Goal: Task Accomplishment & Management: Complete application form

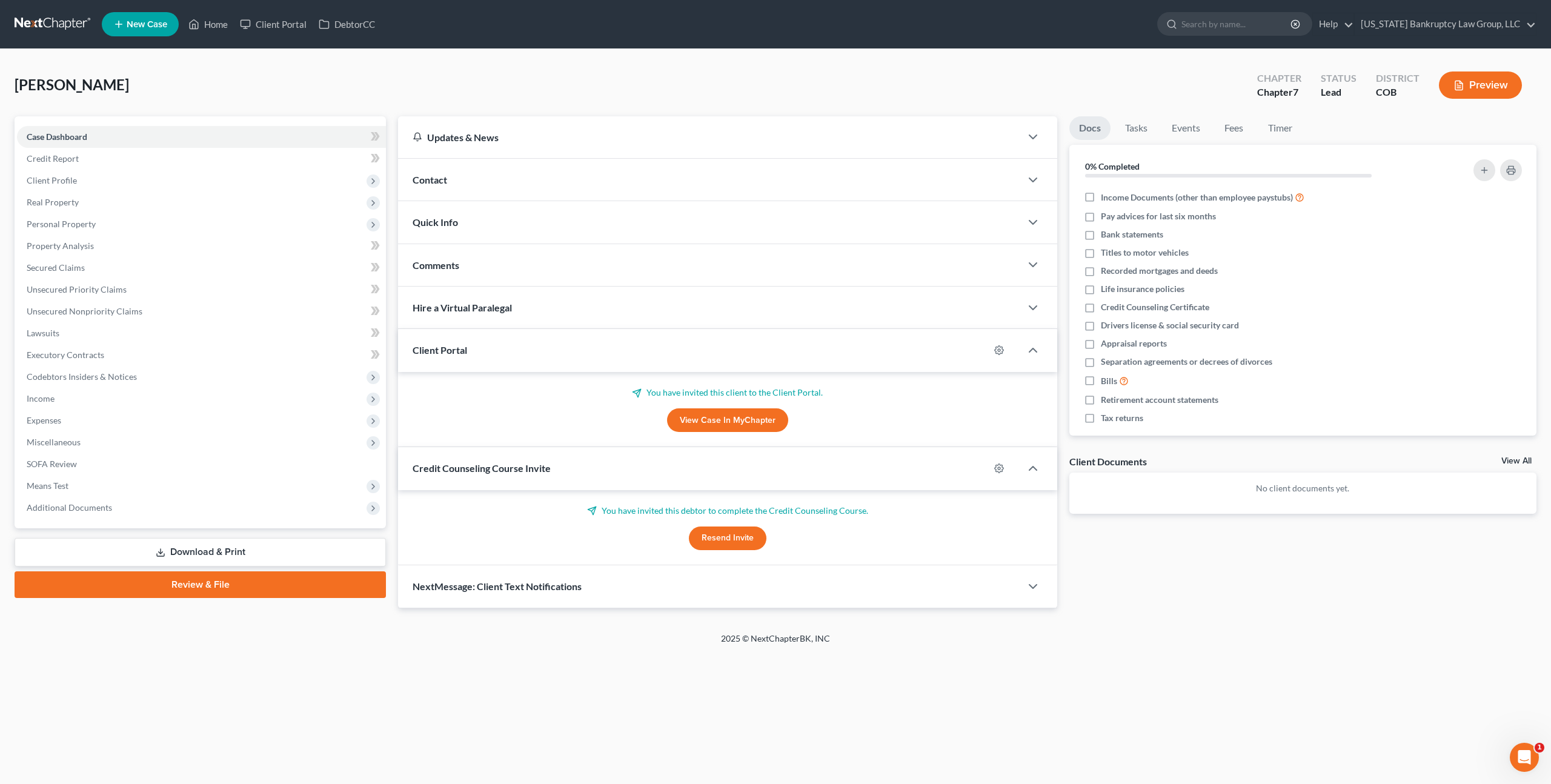
click at [142, 28] on span "New Case" at bounding box center [147, 24] width 40 height 9
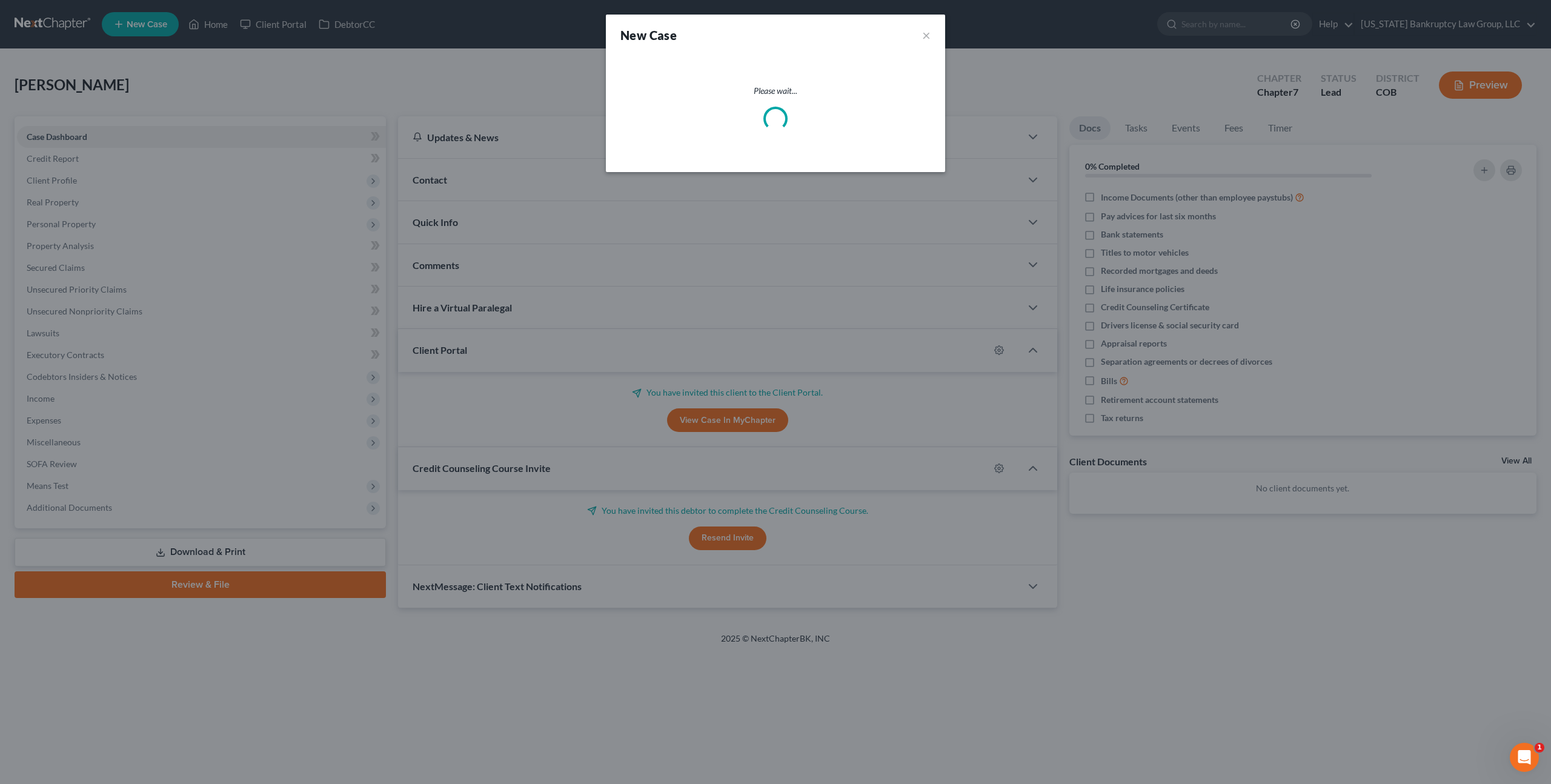
select select "11"
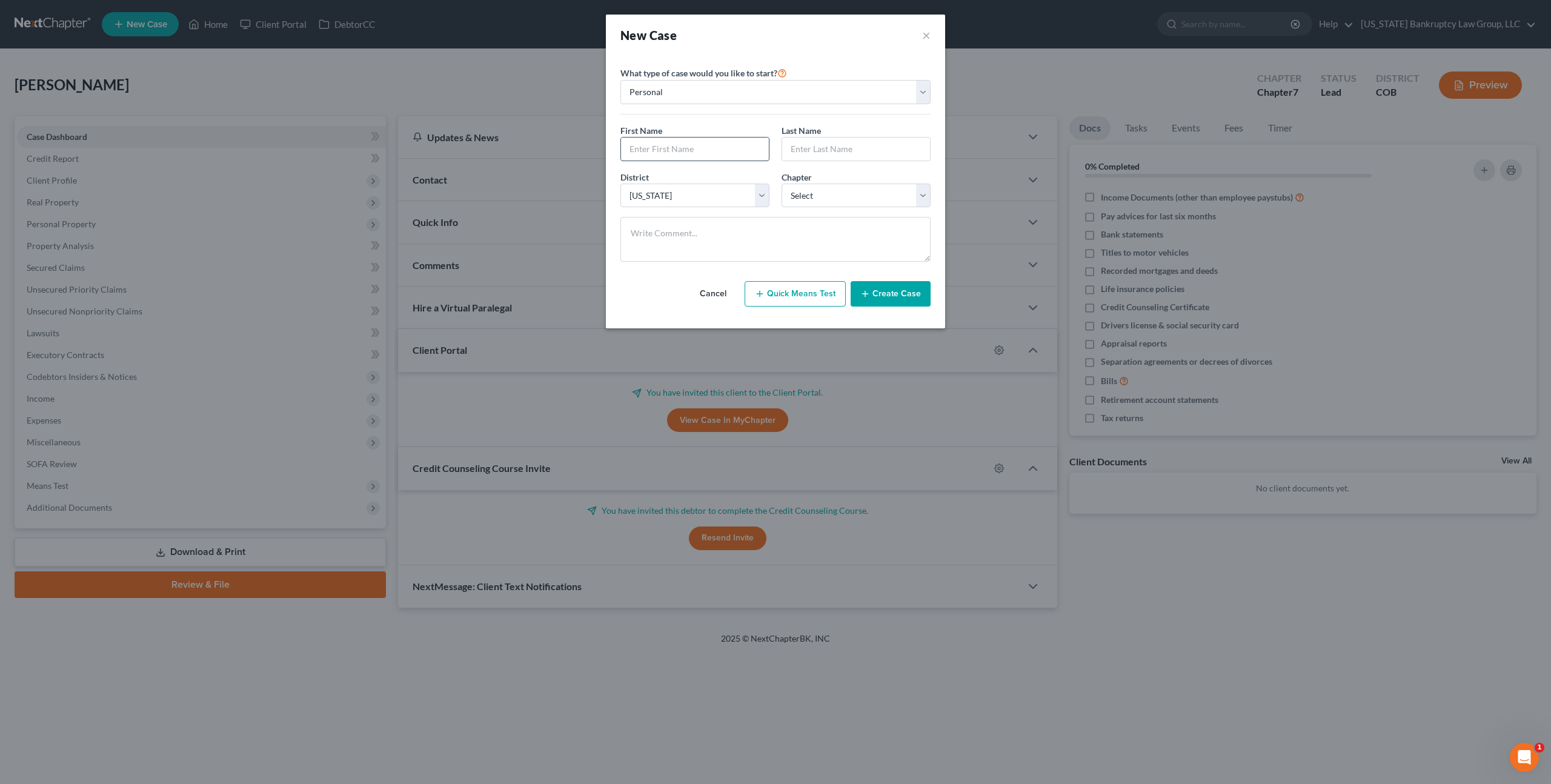
click at [709, 154] on input "text" at bounding box center [695, 149] width 148 height 23
type input "Cheryl"
click at [826, 146] on input "text" at bounding box center [856, 149] width 148 height 23
type input "Hargrove"
click at [869, 192] on select "Select 7 11 12 13" at bounding box center [856, 196] width 149 height 24
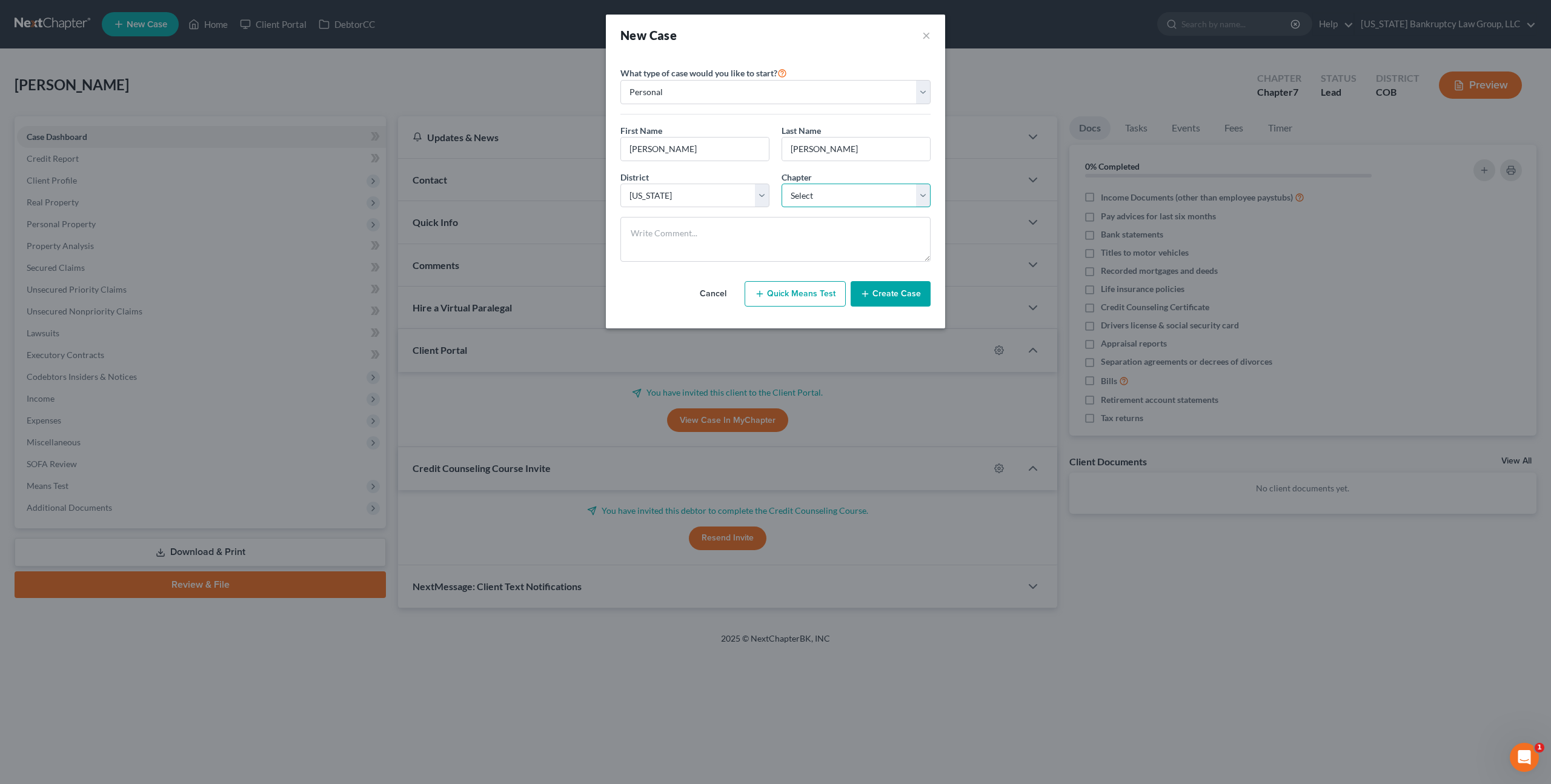
select select "0"
click at [782, 184] on select "Select 7 11 12 13" at bounding box center [856, 196] width 149 height 24
click at [890, 290] on button "Create Case" at bounding box center [891, 294] width 80 height 26
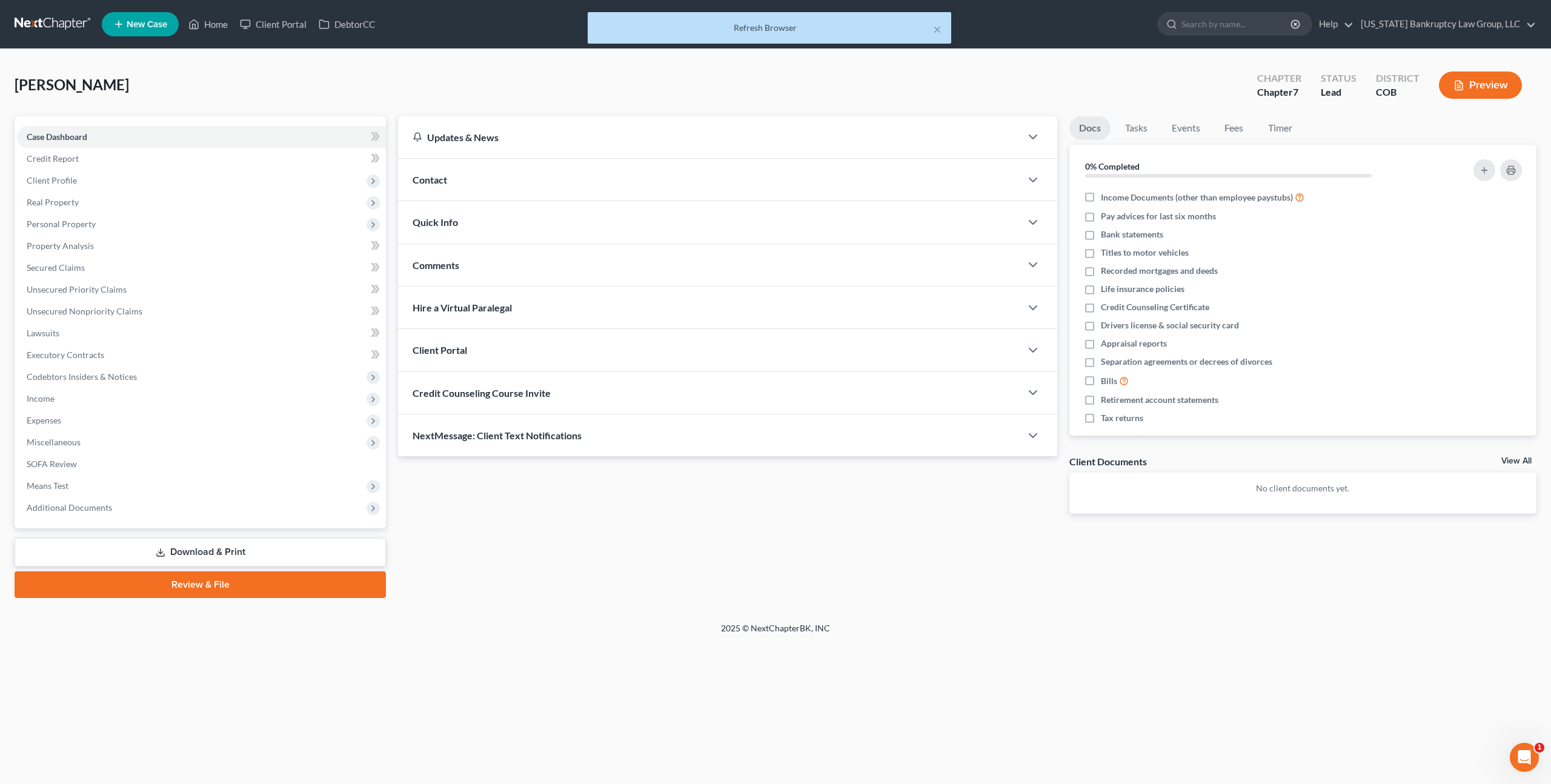
click at [519, 349] on div "Client Portal" at bounding box center [709, 350] width 623 height 42
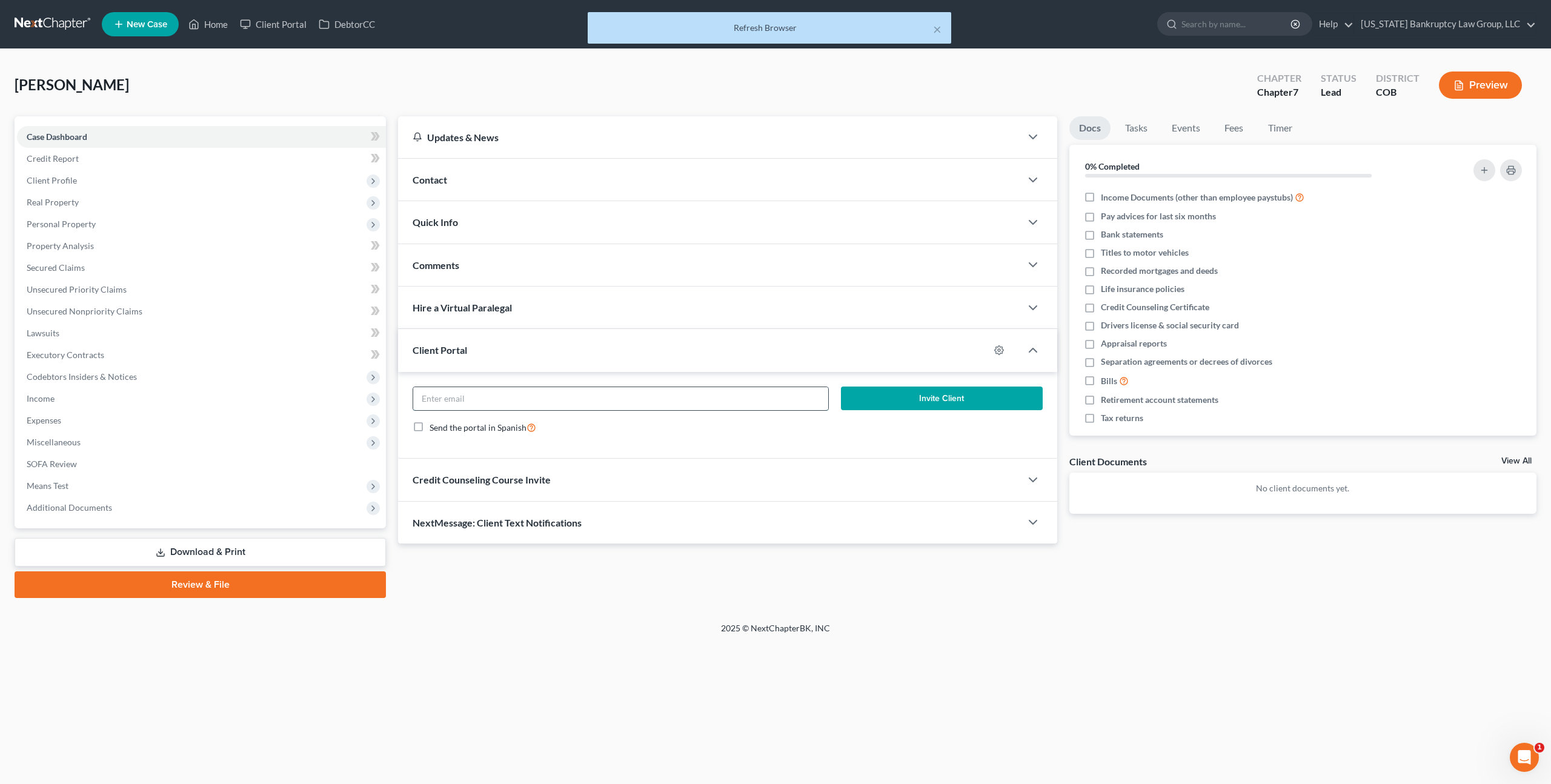
click at [538, 400] on input "email" at bounding box center [621, 399] width 415 height 23
paste input "2648042835"
type input "2648042835"
click at [438, 401] on input "2648042835" at bounding box center [621, 399] width 415 height 23
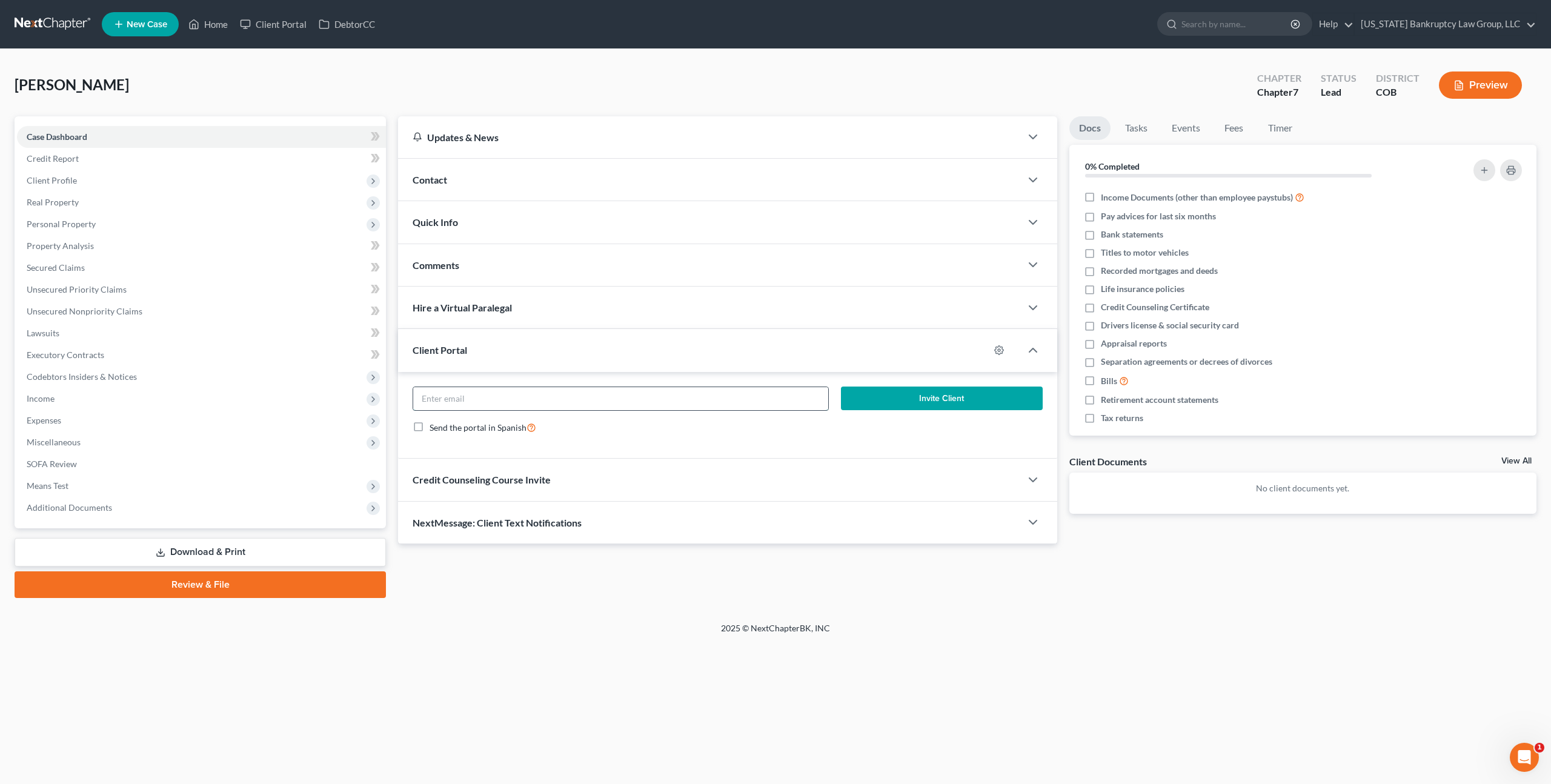
click at [502, 398] on input "email" at bounding box center [621, 399] width 415 height 23
paste input "hargrocheryl@gmail.com"
type input "hargrocheryl@gmail.com"
click at [855, 400] on button "Invite Client" at bounding box center [942, 399] width 202 height 24
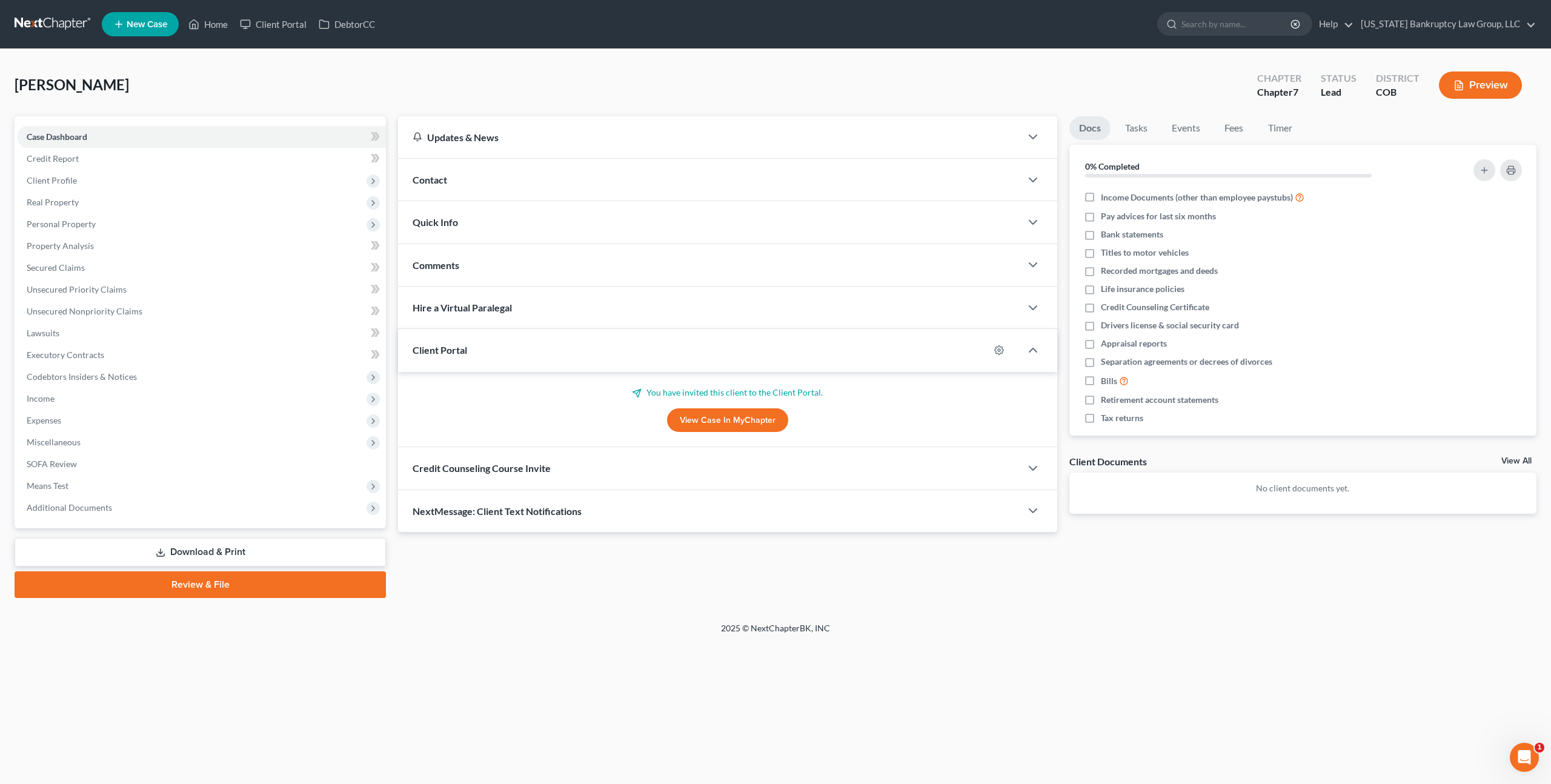
click at [559, 469] on div "Credit Counseling Course Invite" at bounding box center [709, 468] width 623 height 42
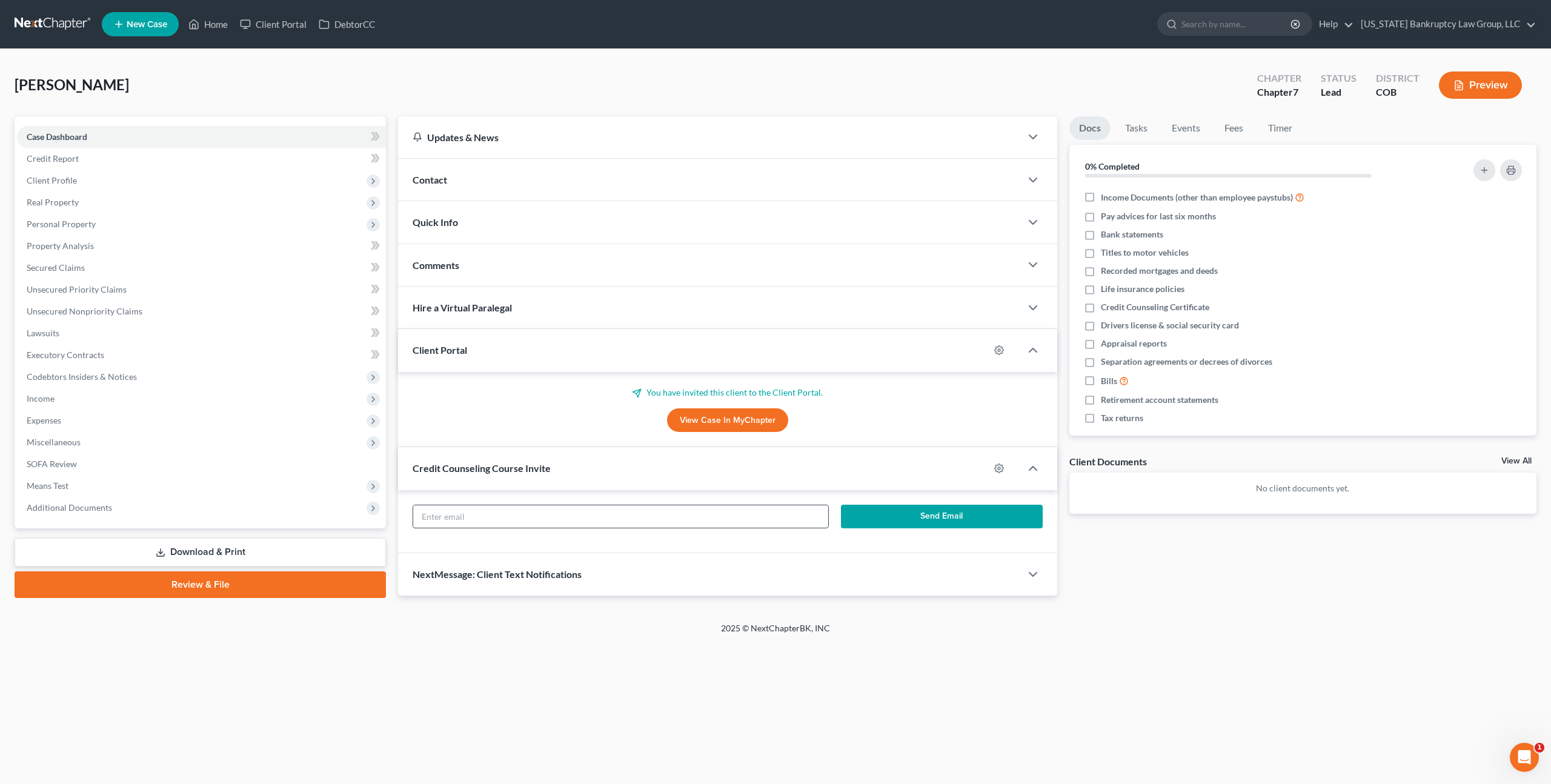
click at [567, 520] on input "text" at bounding box center [621, 517] width 415 height 23
paste input "hargrocheryl@gmail.com"
type input "hargrocheryl@gmail.com"
click at [862, 513] on button "Send Email" at bounding box center [942, 517] width 202 height 24
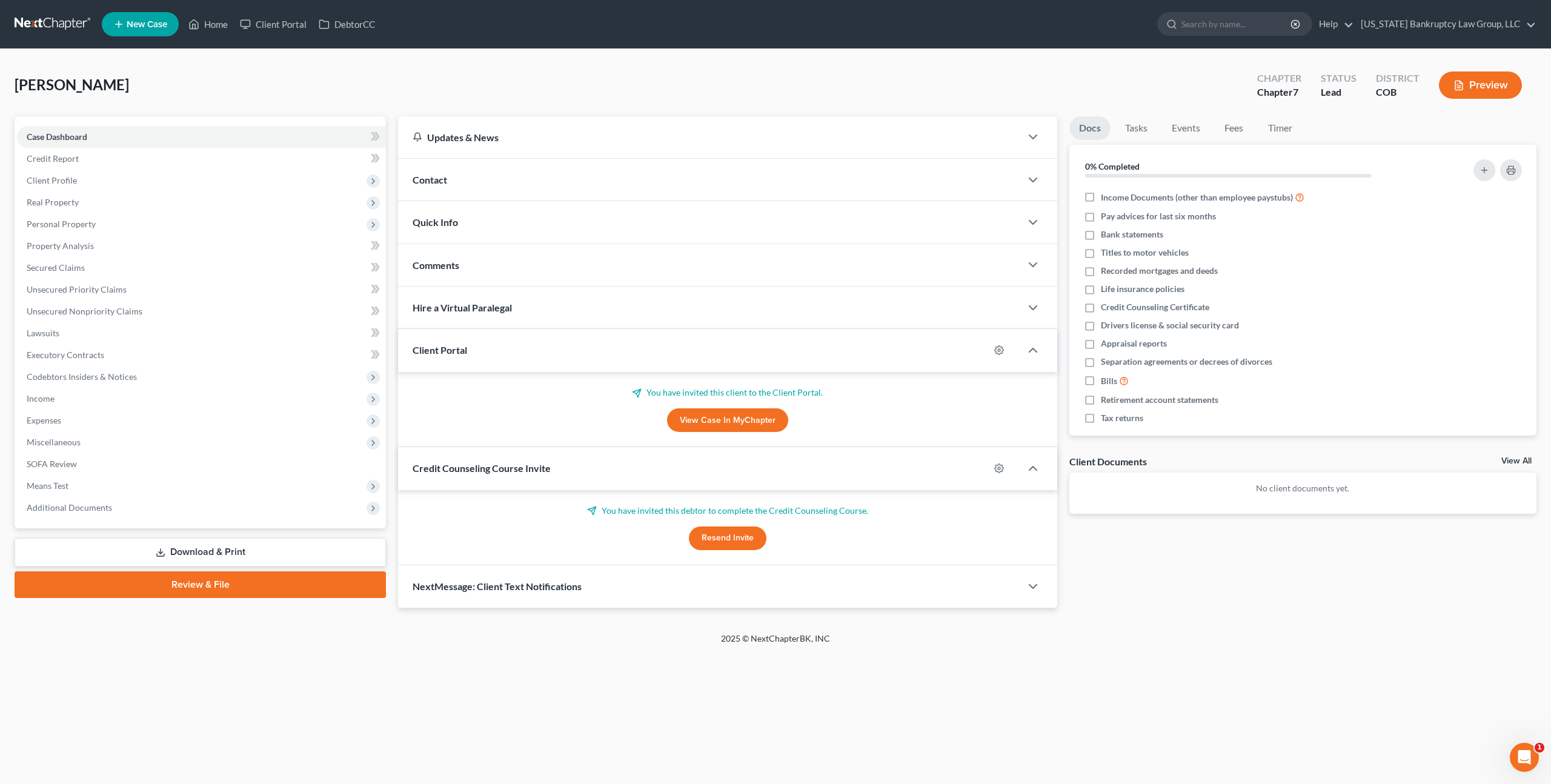
click at [77, 27] on link at bounding box center [53, 24] width 78 height 22
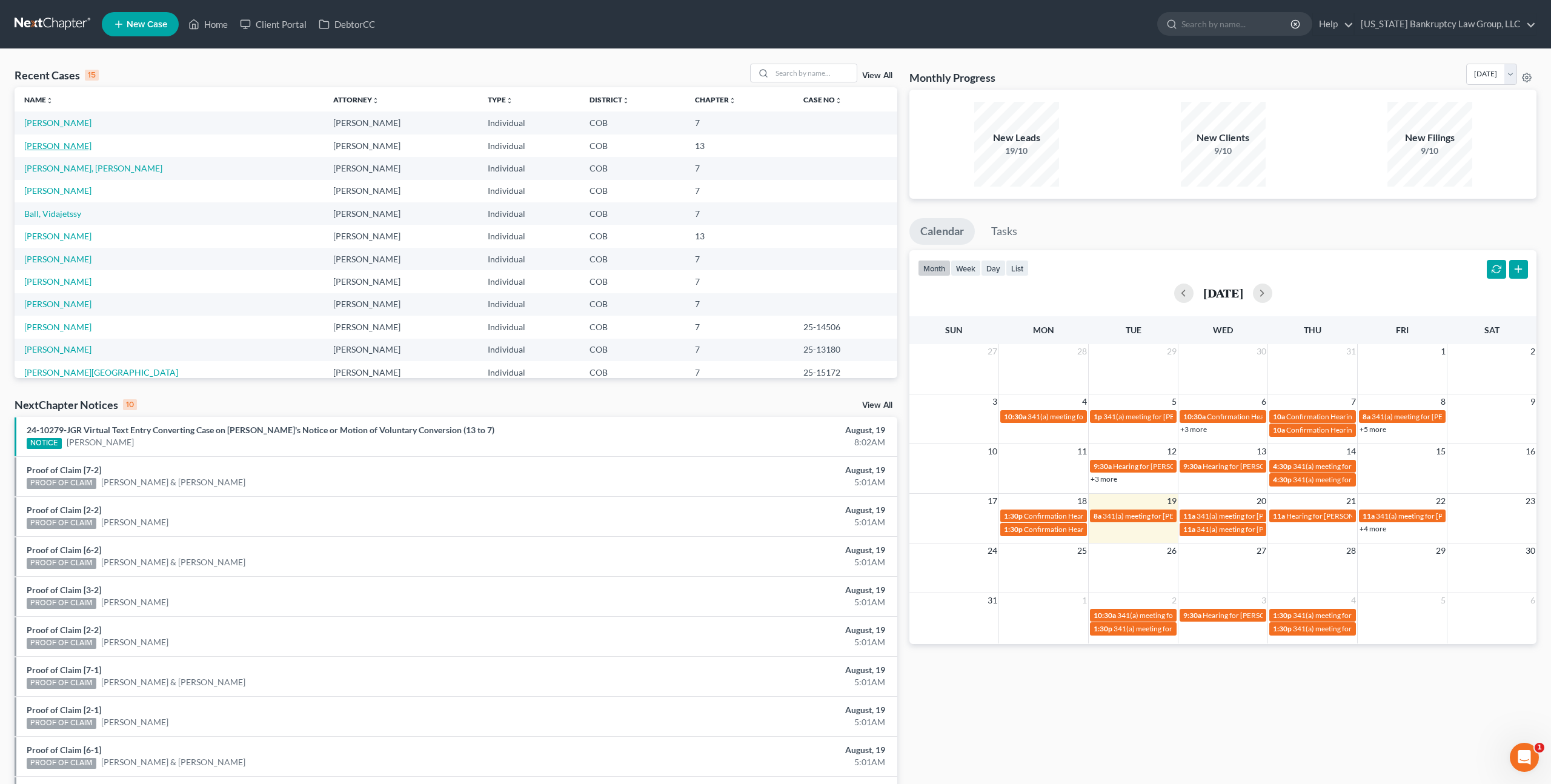
click at [71, 144] on link "[PERSON_NAME]" at bounding box center [58, 146] width 67 height 10
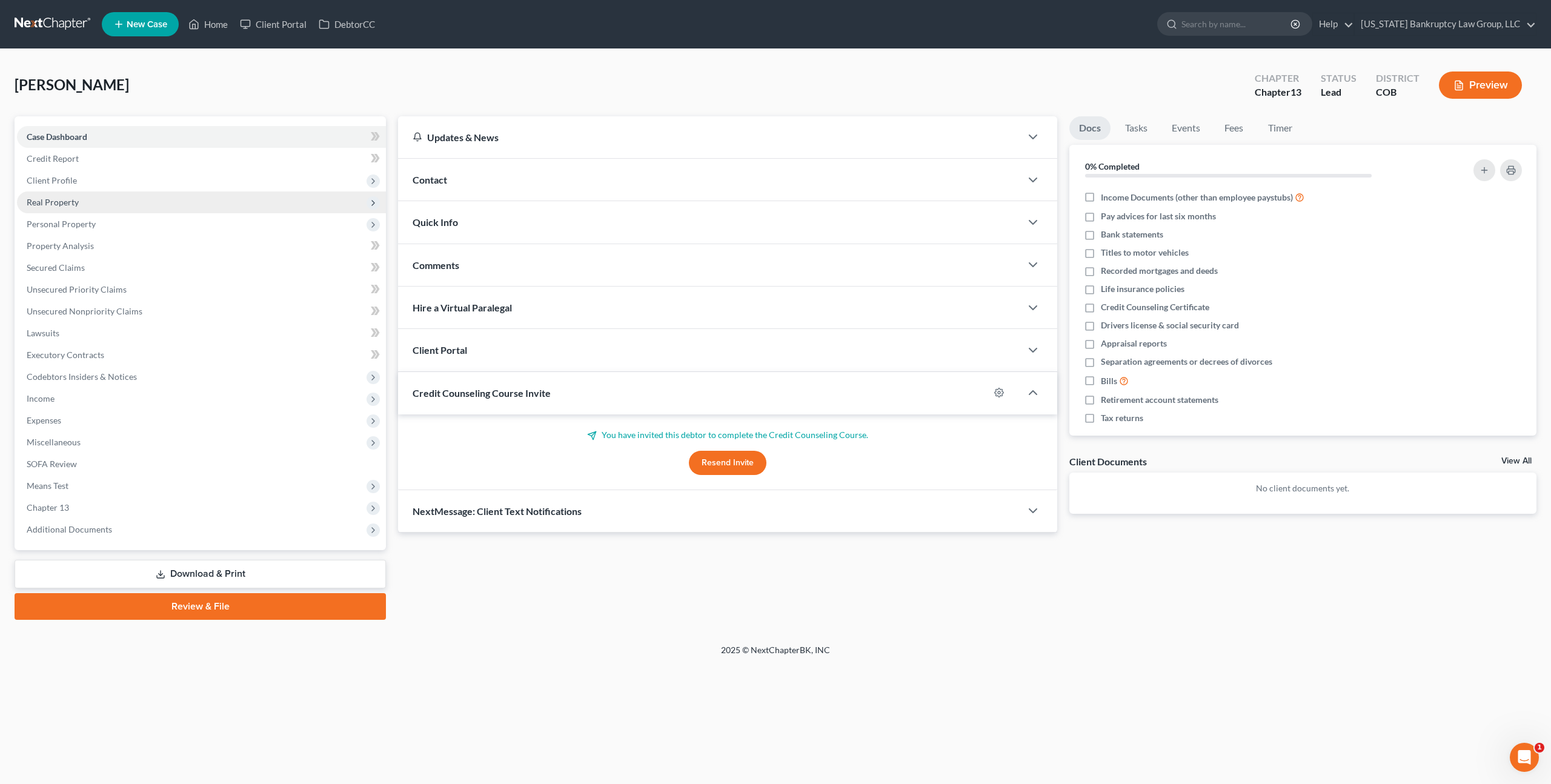
click at [80, 202] on span "Real Property" at bounding box center [201, 203] width 369 height 22
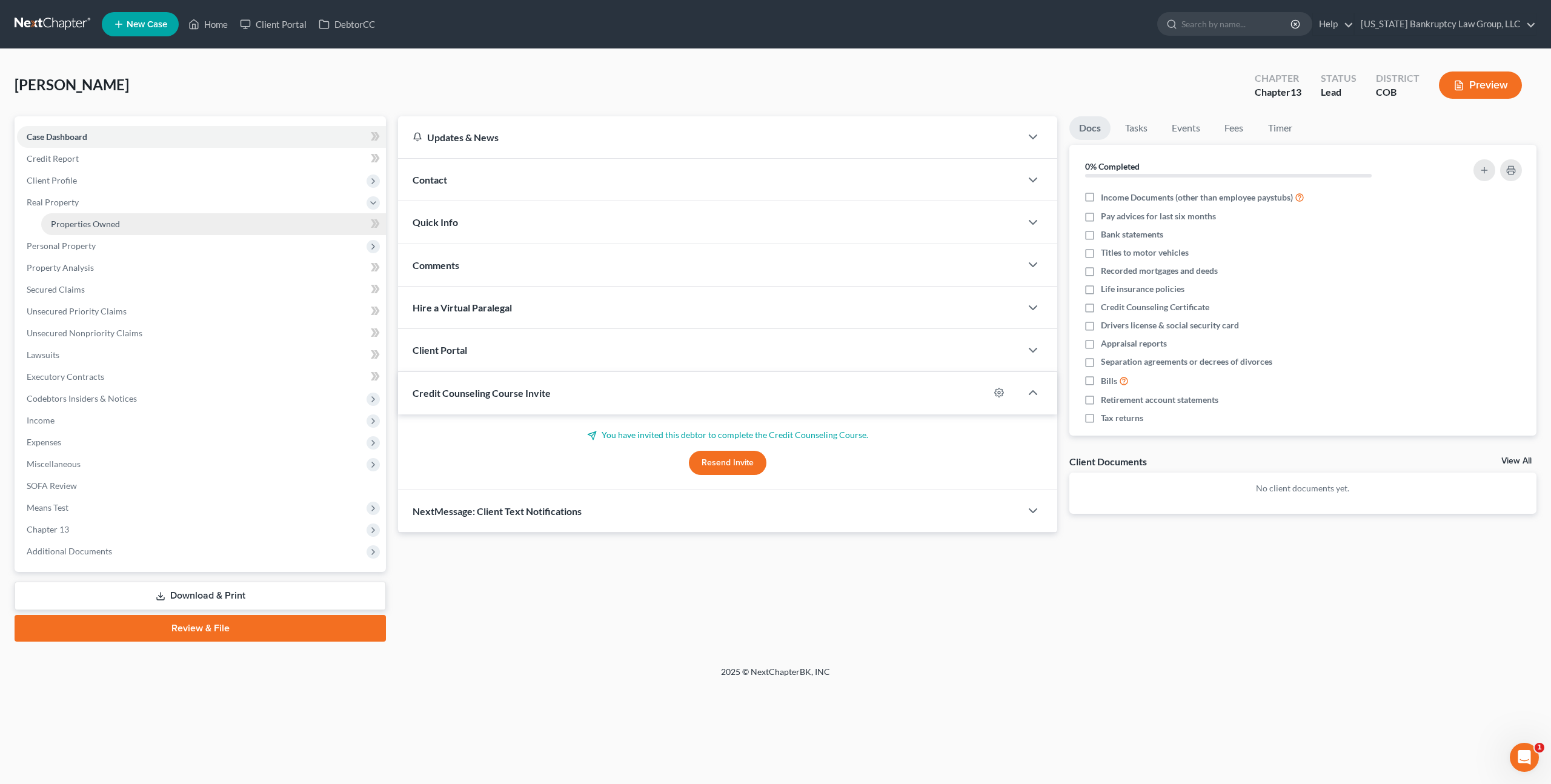
click at [90, 225] on span "Properties Owned" at bounding box center [85, 223] width 69 height 10
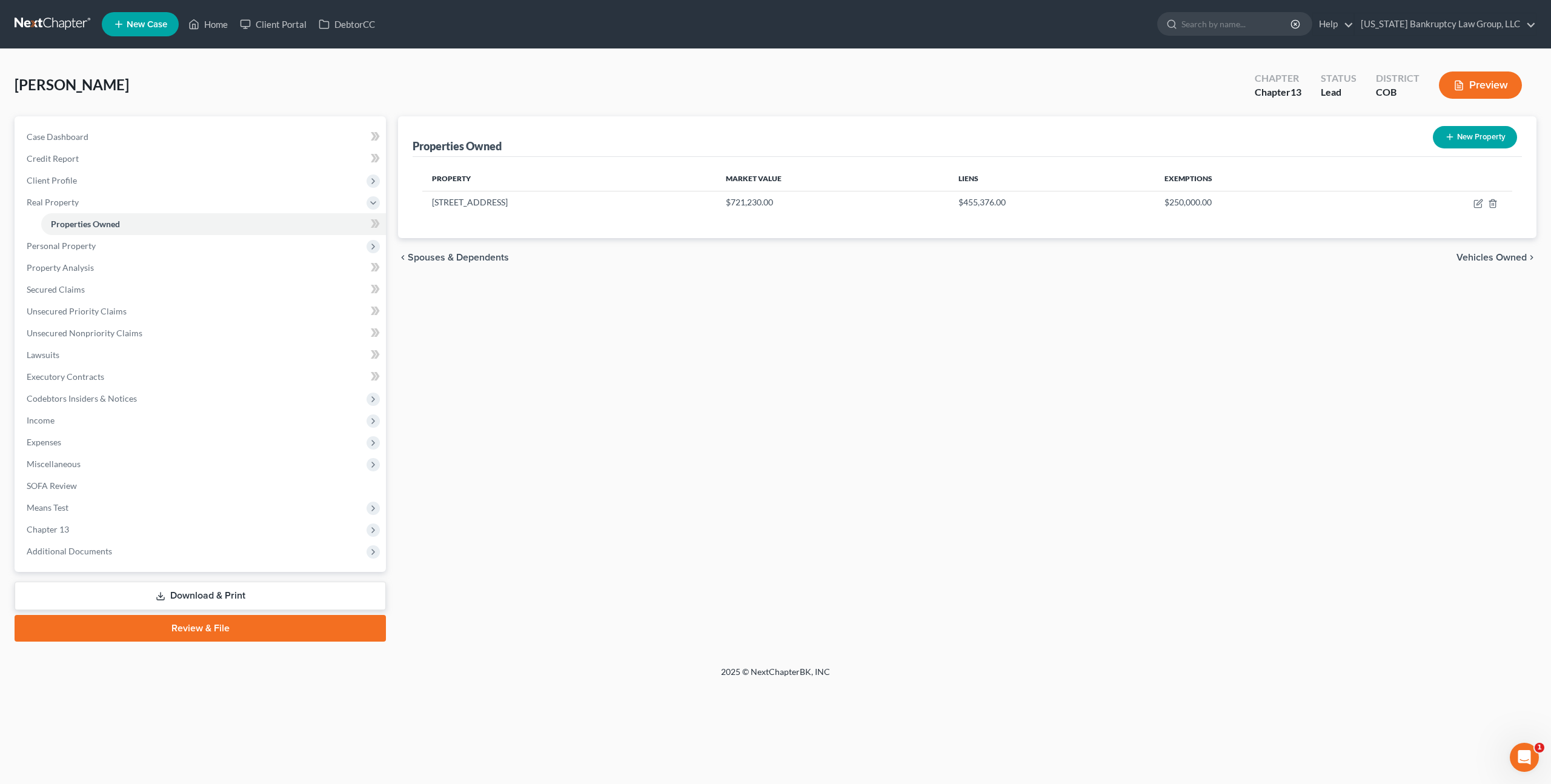
click at [70, 20] on link at bounding box center [53, 24] width 78 height 22
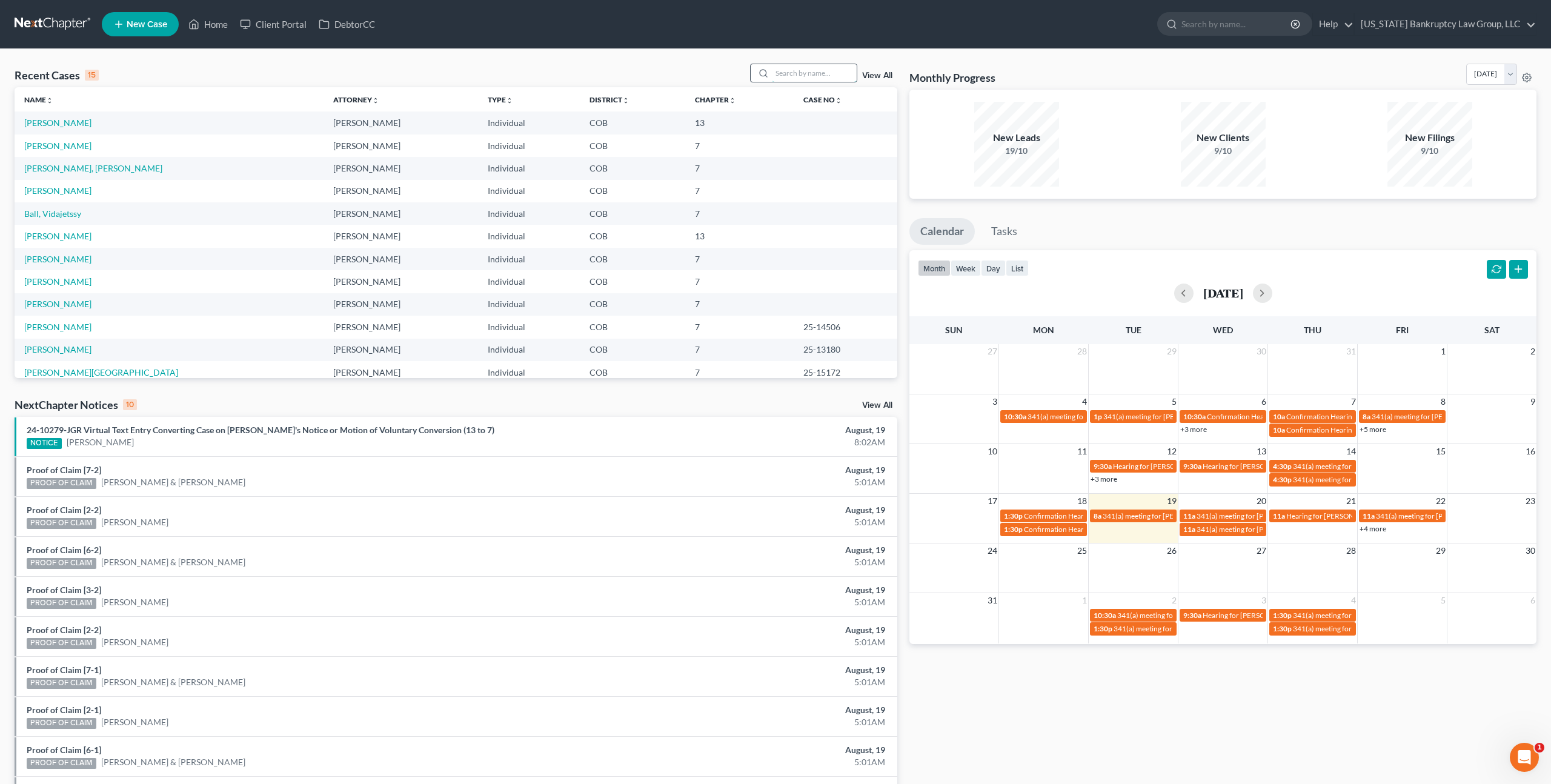
click at [784, 75] on input "search" at bounding box center [814, 73] width 85 height 18
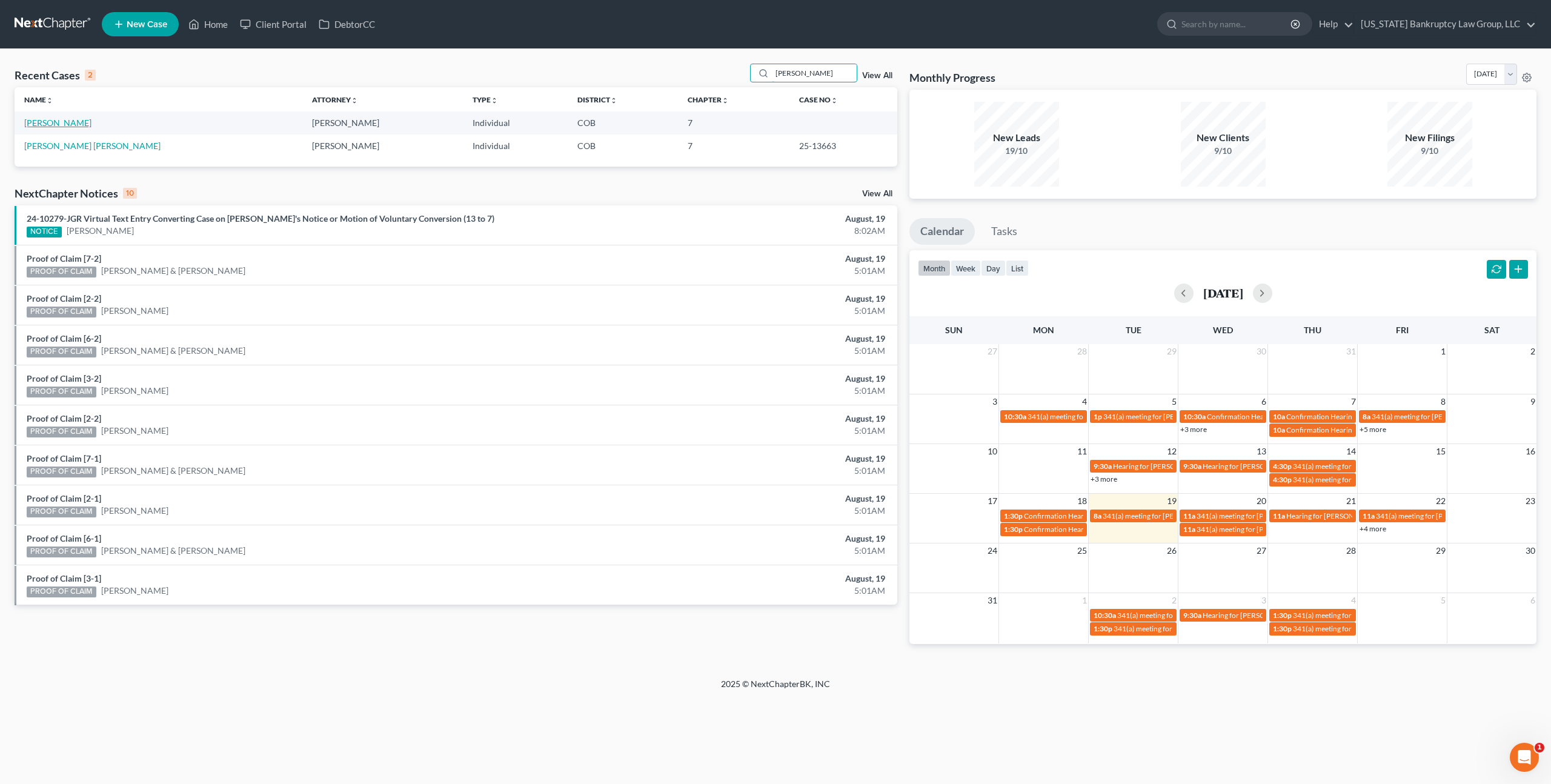
type input "[PERSON_NAME]"
click at [58, 121] on link "[PERSON_NAME]" at bounding box center [58, 122] width 67 height 10
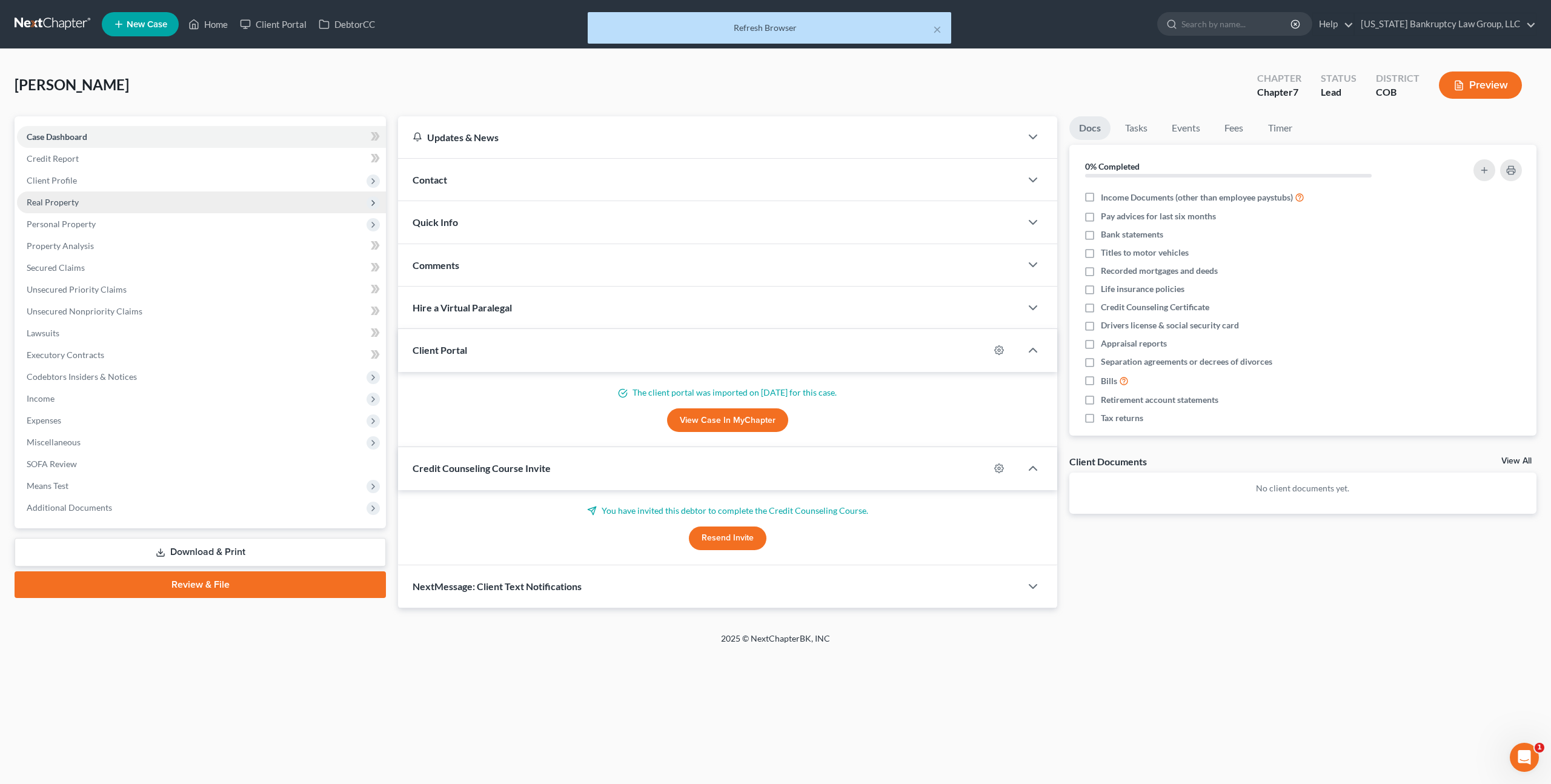
click at [72, 201] on span "Real Property" at bounding box center [53, 202] width 52 height 10
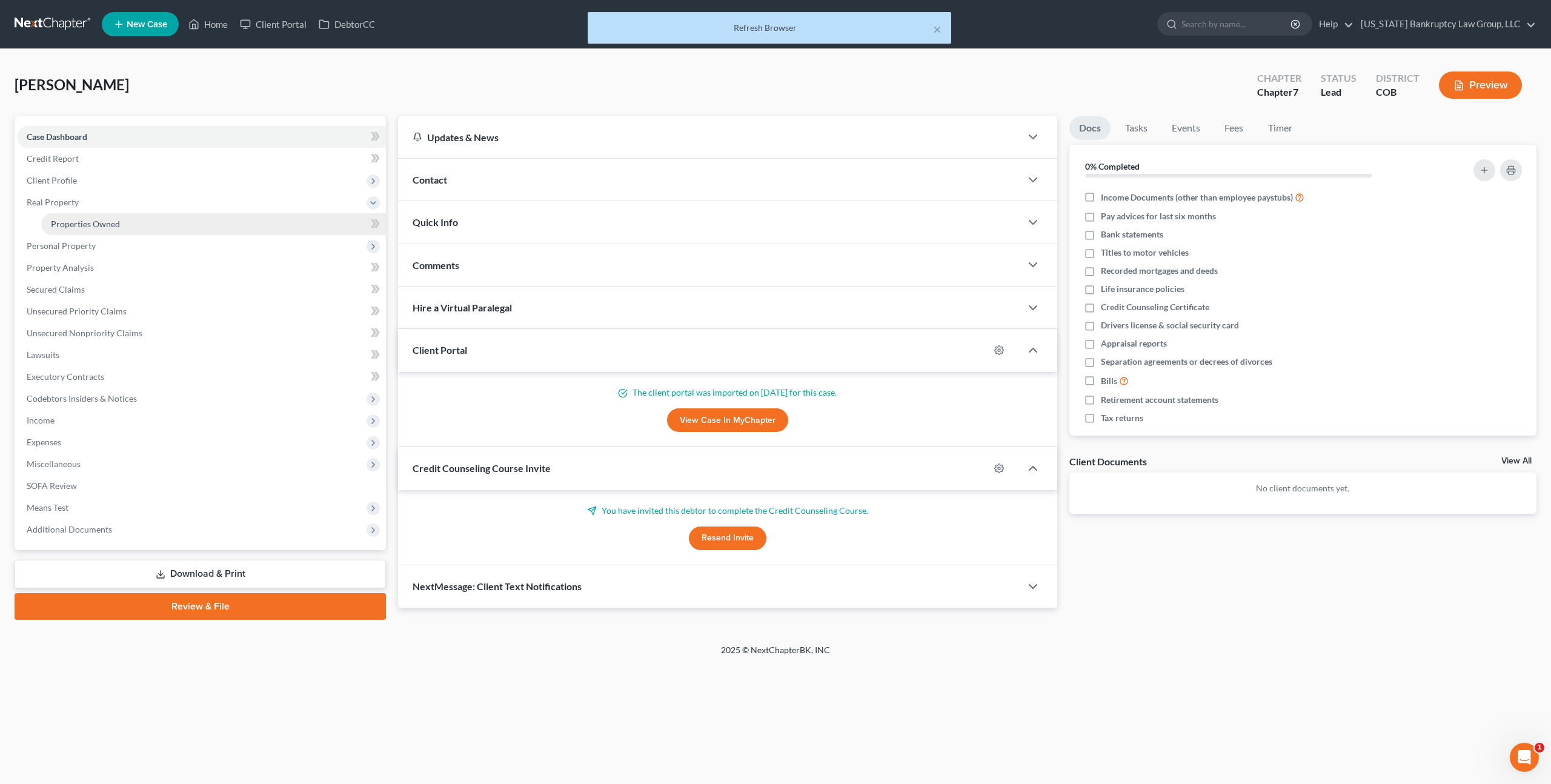
click at [85, 218] on span "Properties Owned" at bounding box center [85, 223] width 69 height 10
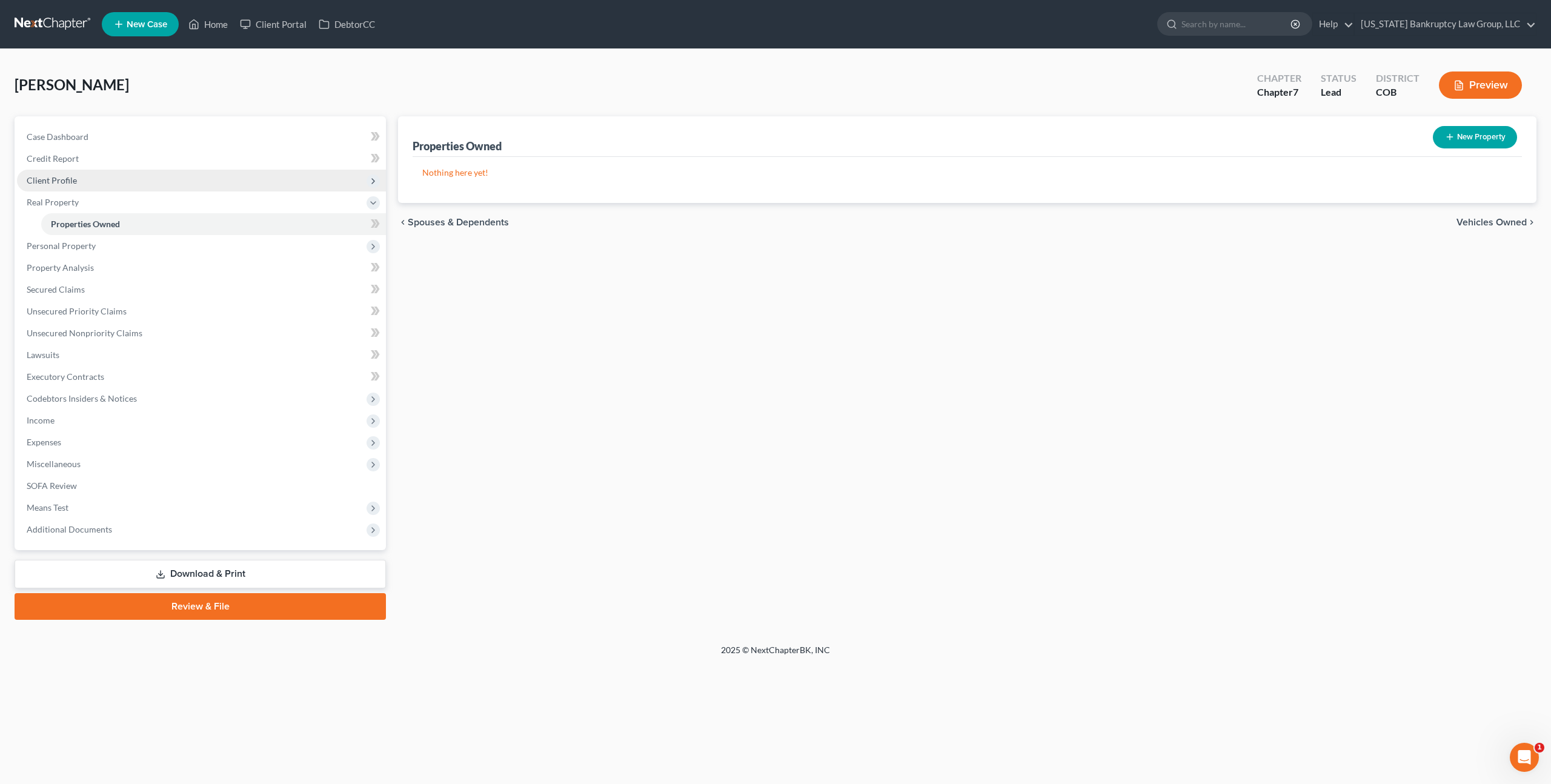
click at [81, 175] on span "Client Profile" at bounding box center [201, 181] width 369 height 22
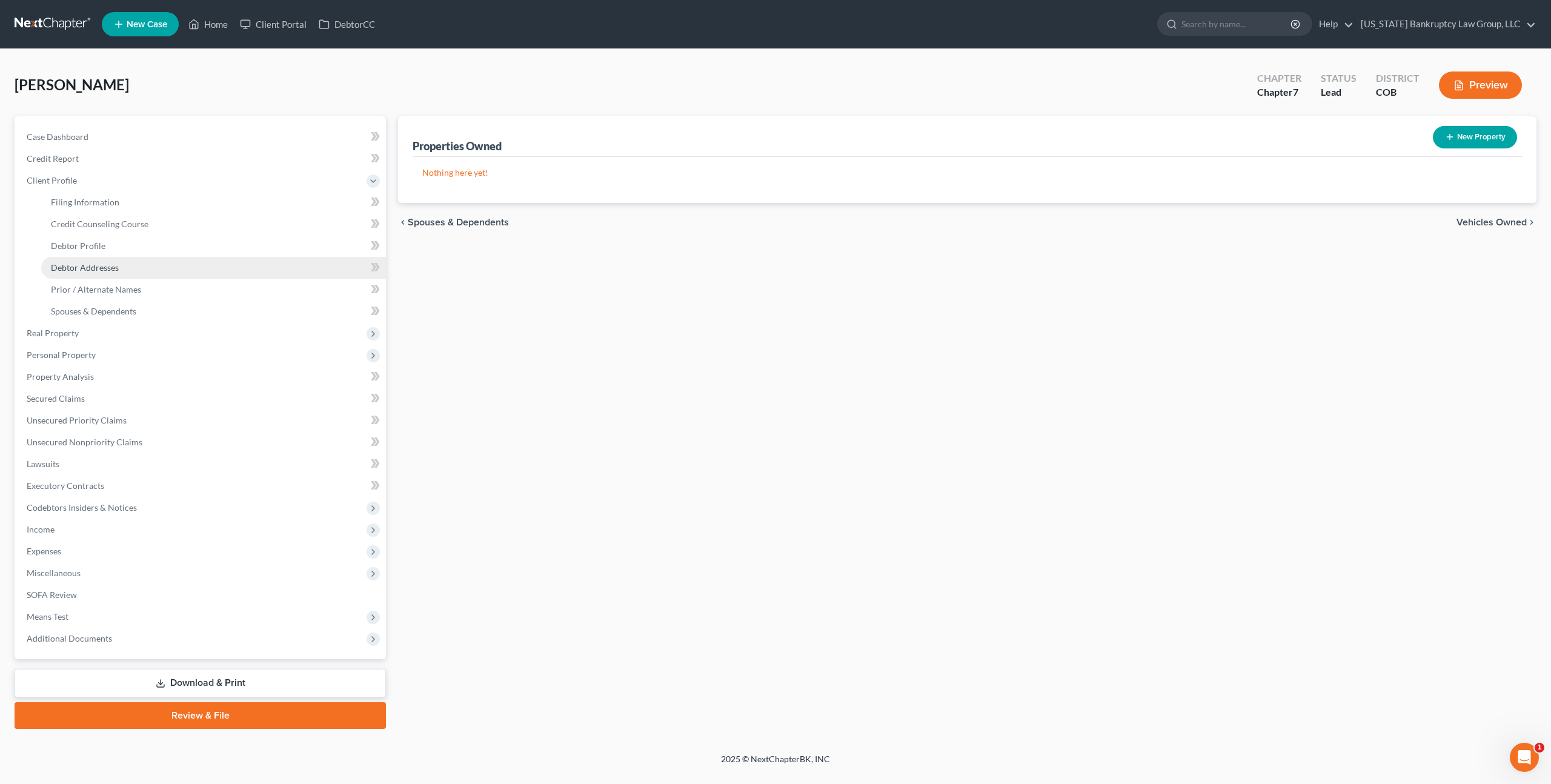
click at [105, 263] on span "Debtor Addresses" at bounding box center [84, 267] width 68 height 10
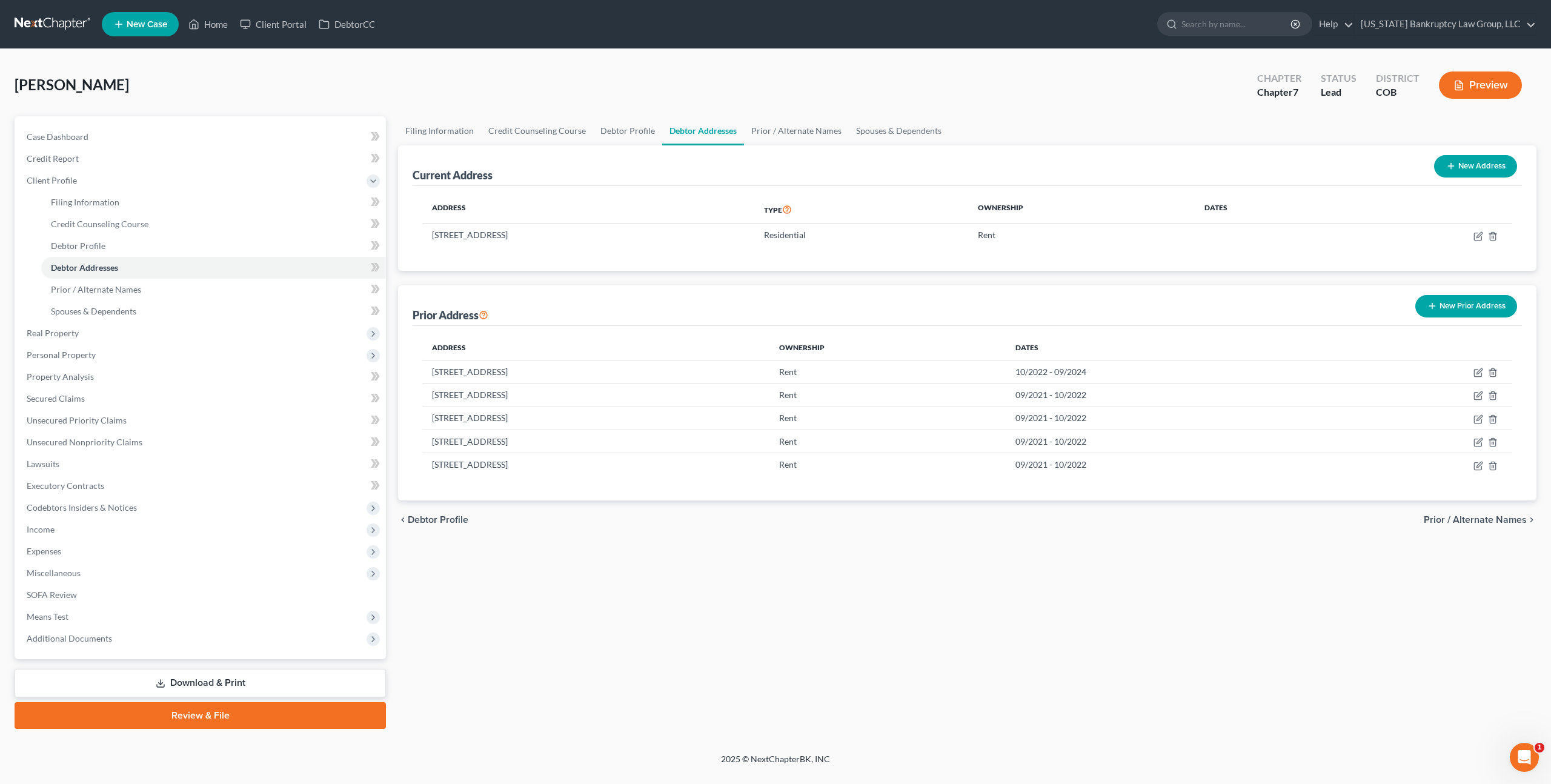
click at [61, 24] on link at bounding box center [53, 24] width 78 height 22
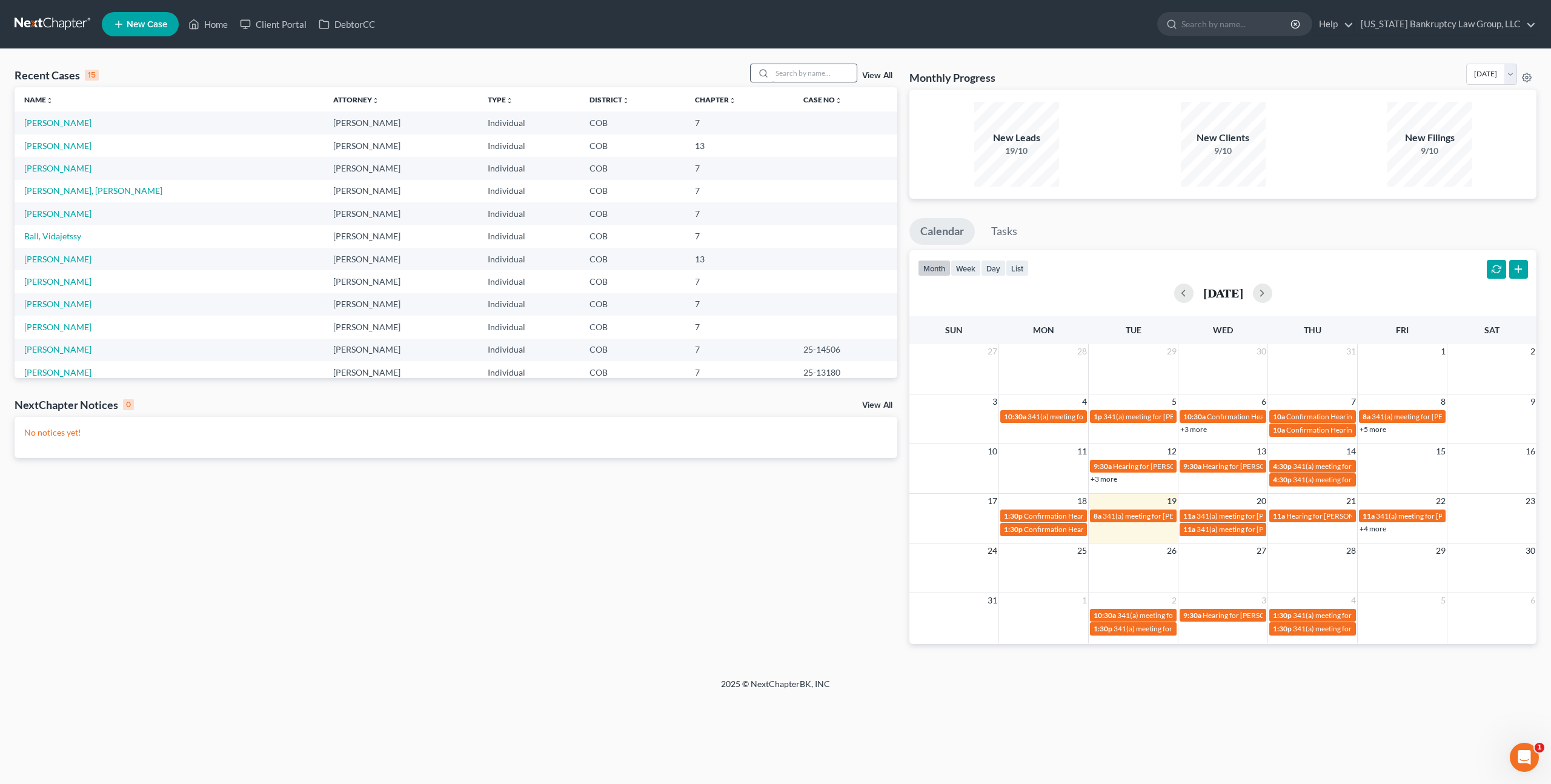
click at [786, 77] on input "search" at bounding box center [814, 73] width 85 height 18
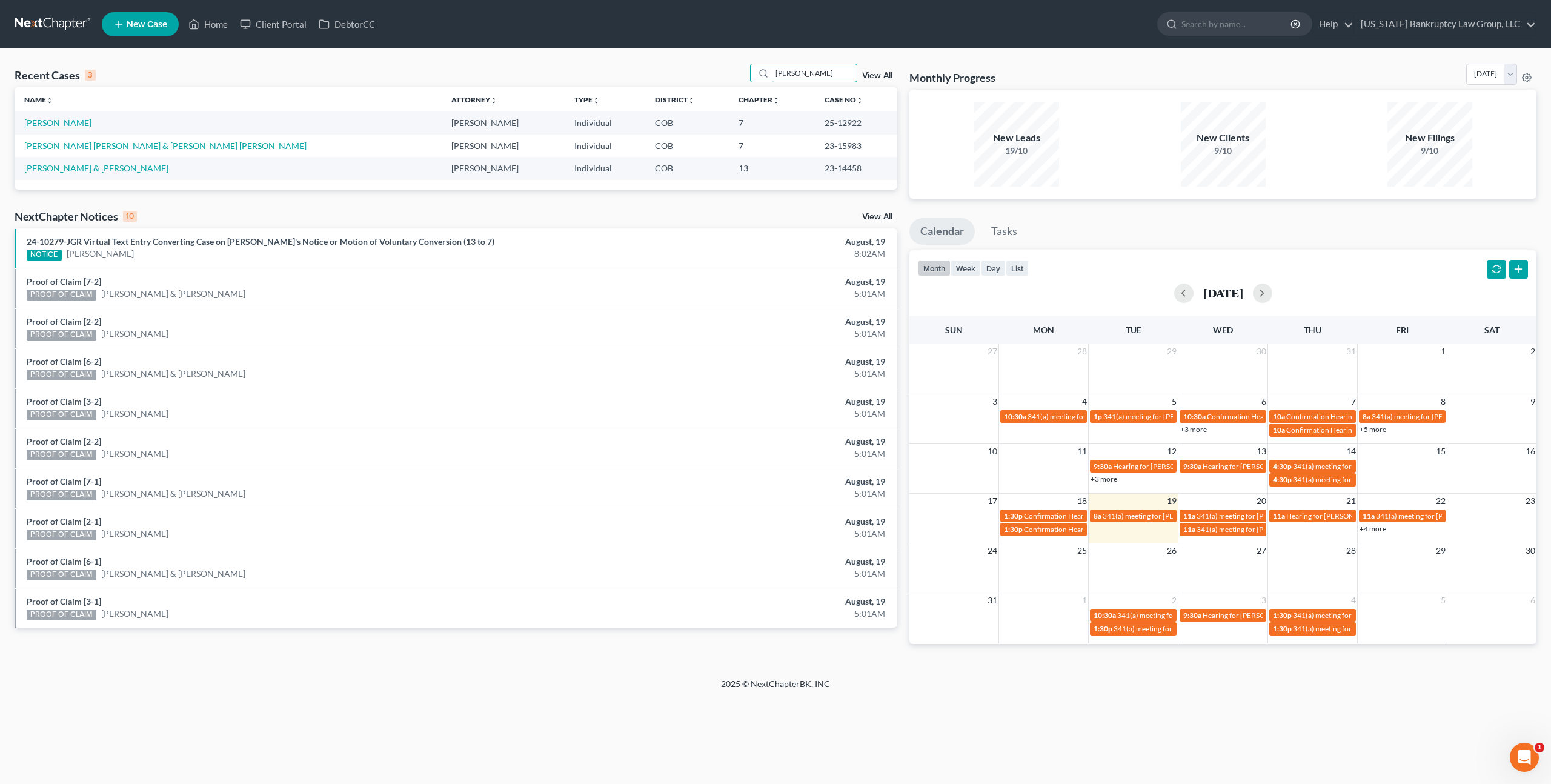
type input "montes"
click at [62, 124] on link "Montes, Edgardo" at bounding box center [58, 122] width 67 height 10
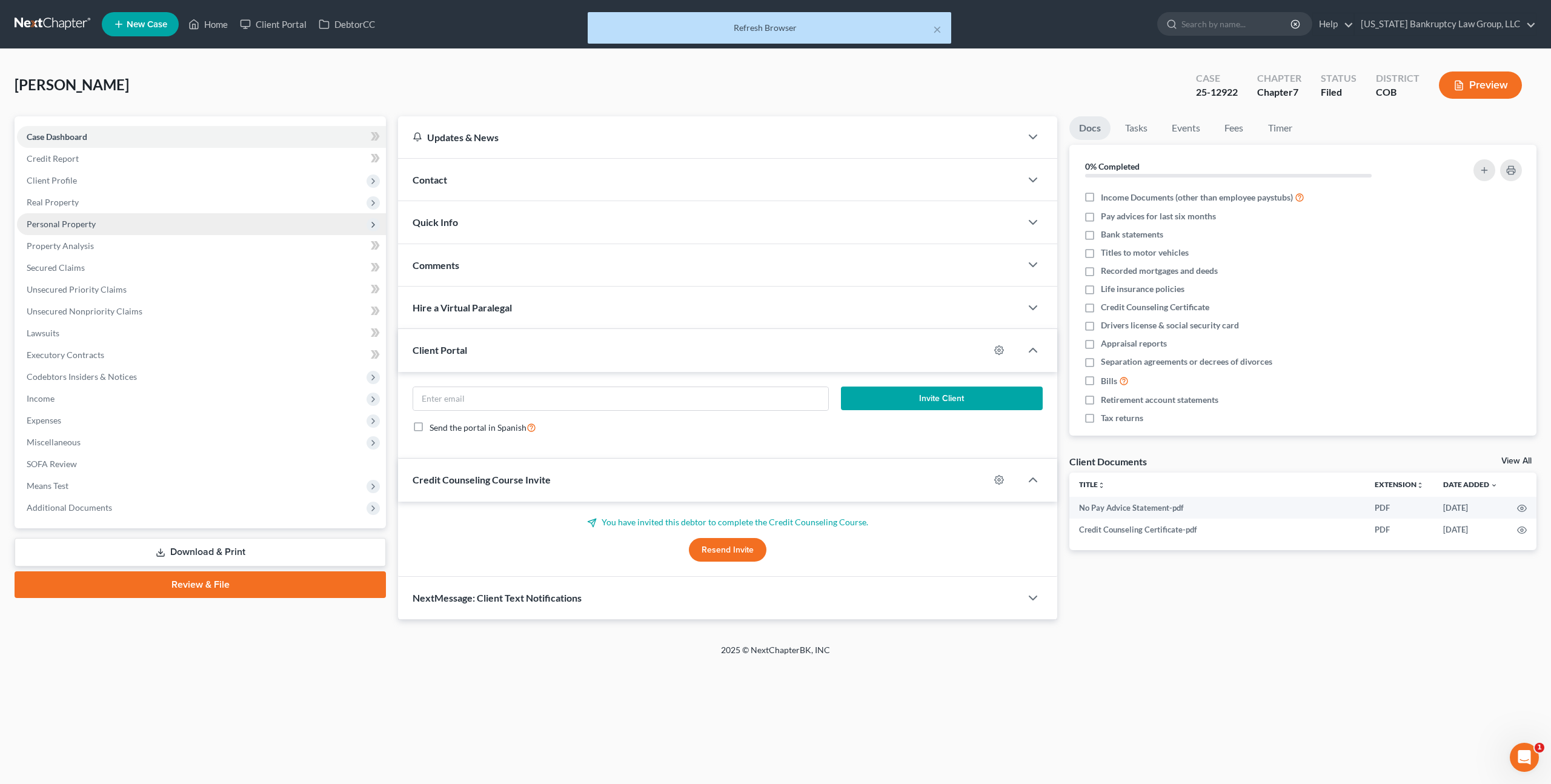
click at [78, 215] on span "Personal Property" at bounding box center [201, 224] width 369 height 22
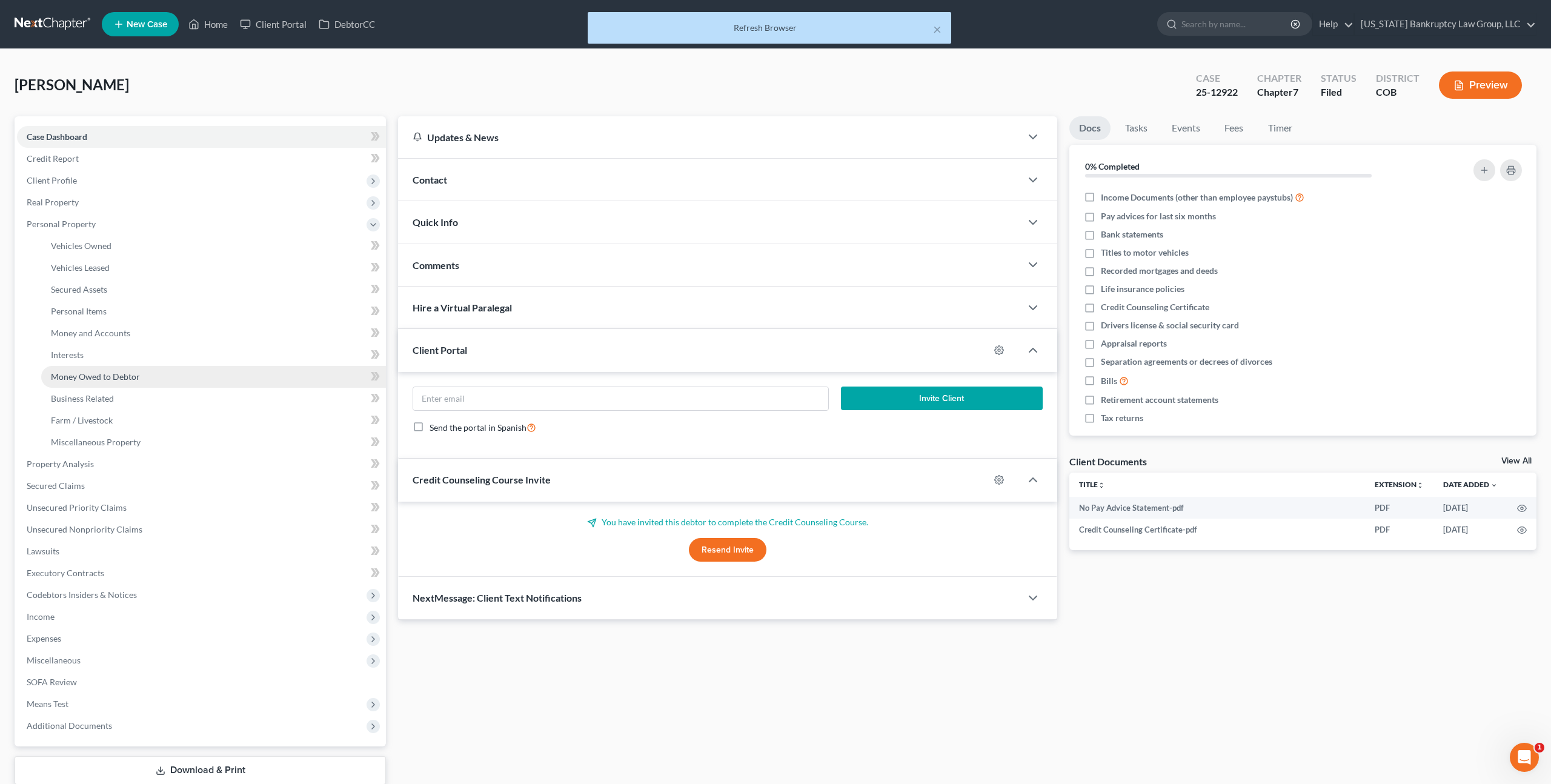
click at [99, 376] on span "Money Owed to Debtor" at bounding box center [95, 376] width 89 height 10
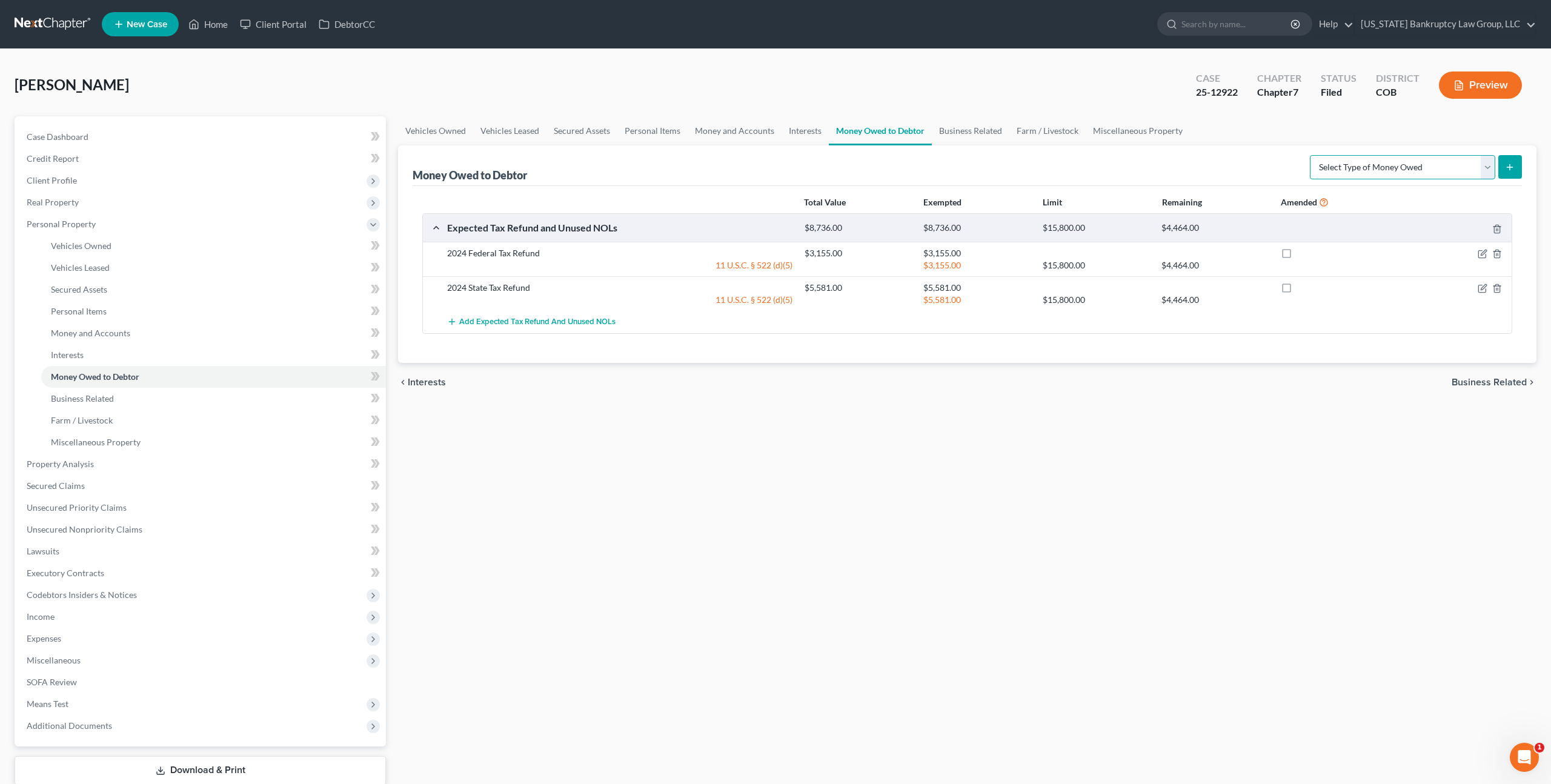
click at [1451, 167] on select "Select Type of Money Owed Accounts Receivable Alimony Child Support Claims Agai…" at bounding box center [1402, 167] width 185 height 24
select select "claims_against_third_parties"
click at [1312, 155] on select "Select Type of Money Owed Accounts Receivable Alimony Child Support Claims Agai…" at bounding box center [1402, 167] width 185 height 24
click at [1509, 164] on icon "submit" at bounding box center [1510, 167] width 10 height 10
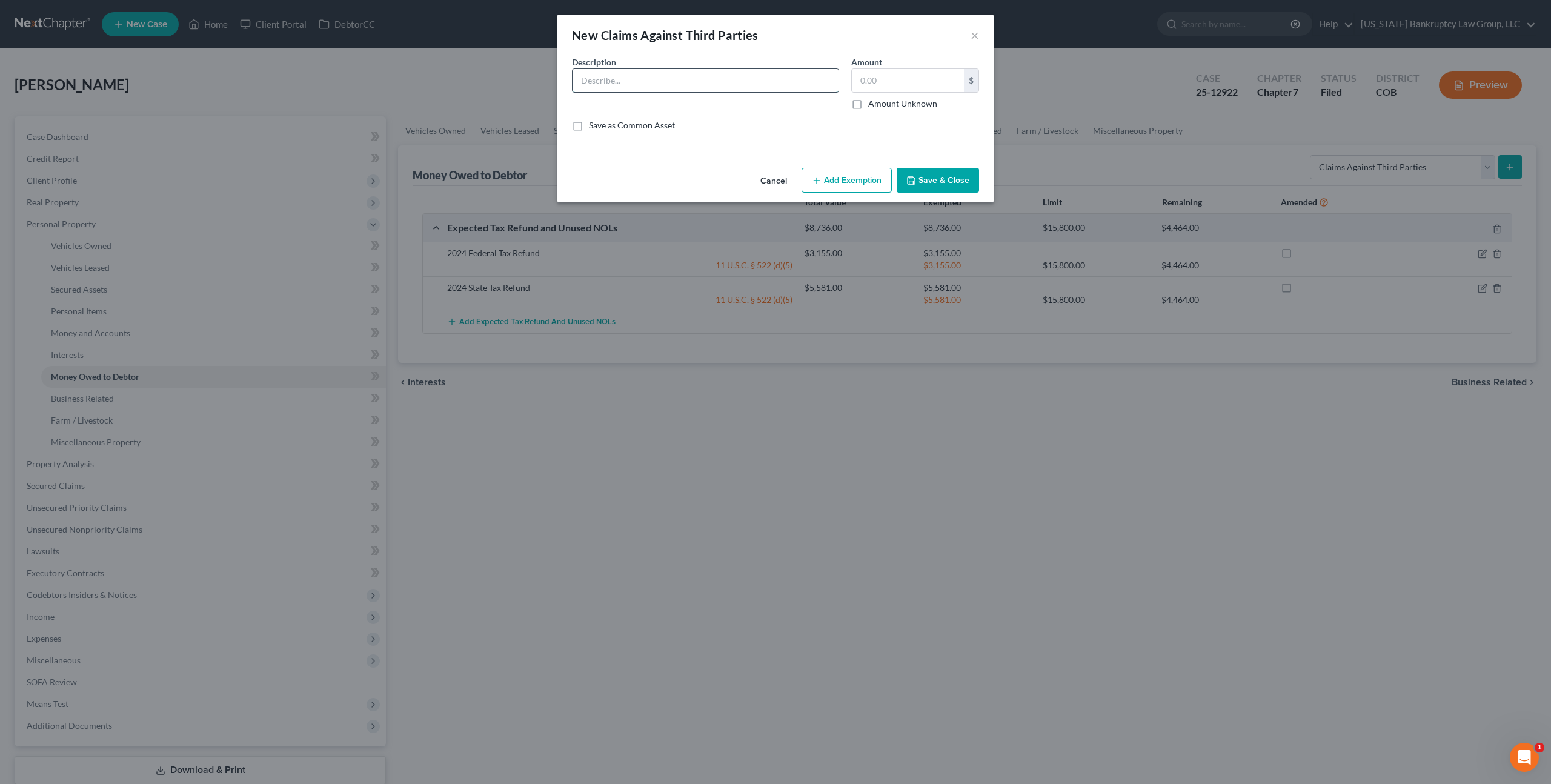
click at [732, 78] on input "text" at bounding box center [705, 81] width 266 height 23
type input "3M Earplugs Settlement"
click at [872, 83] on input "text" at bounding box center [908, 81] width 112 height 23
type input "4,215.19"
click at [856, 177] on button "Add Exemption" at bounding box center [847, 181] width 90 height 26
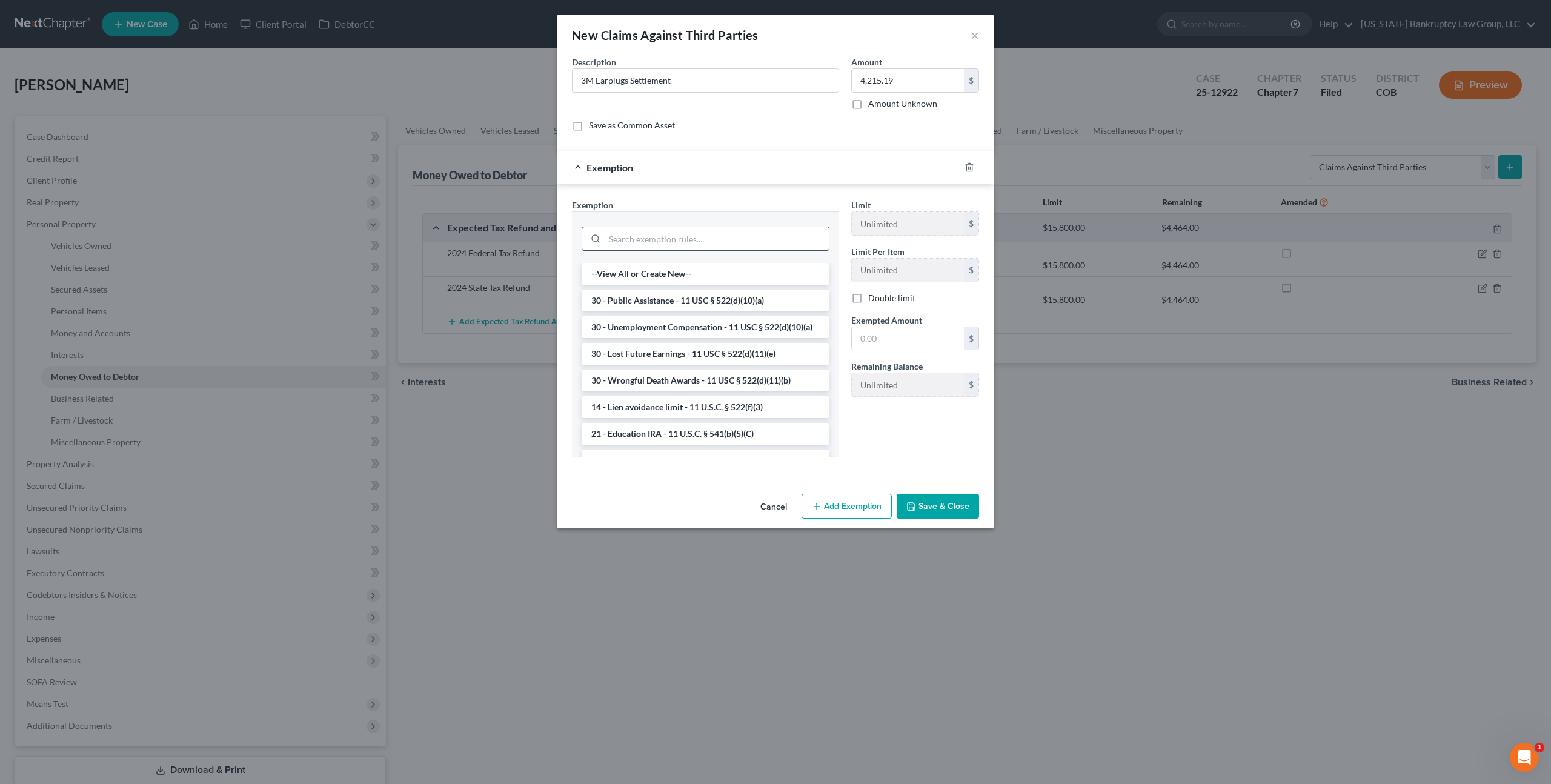
click at [724, 241] on input "search" at bounding box center [717, 239] width 224 height 23
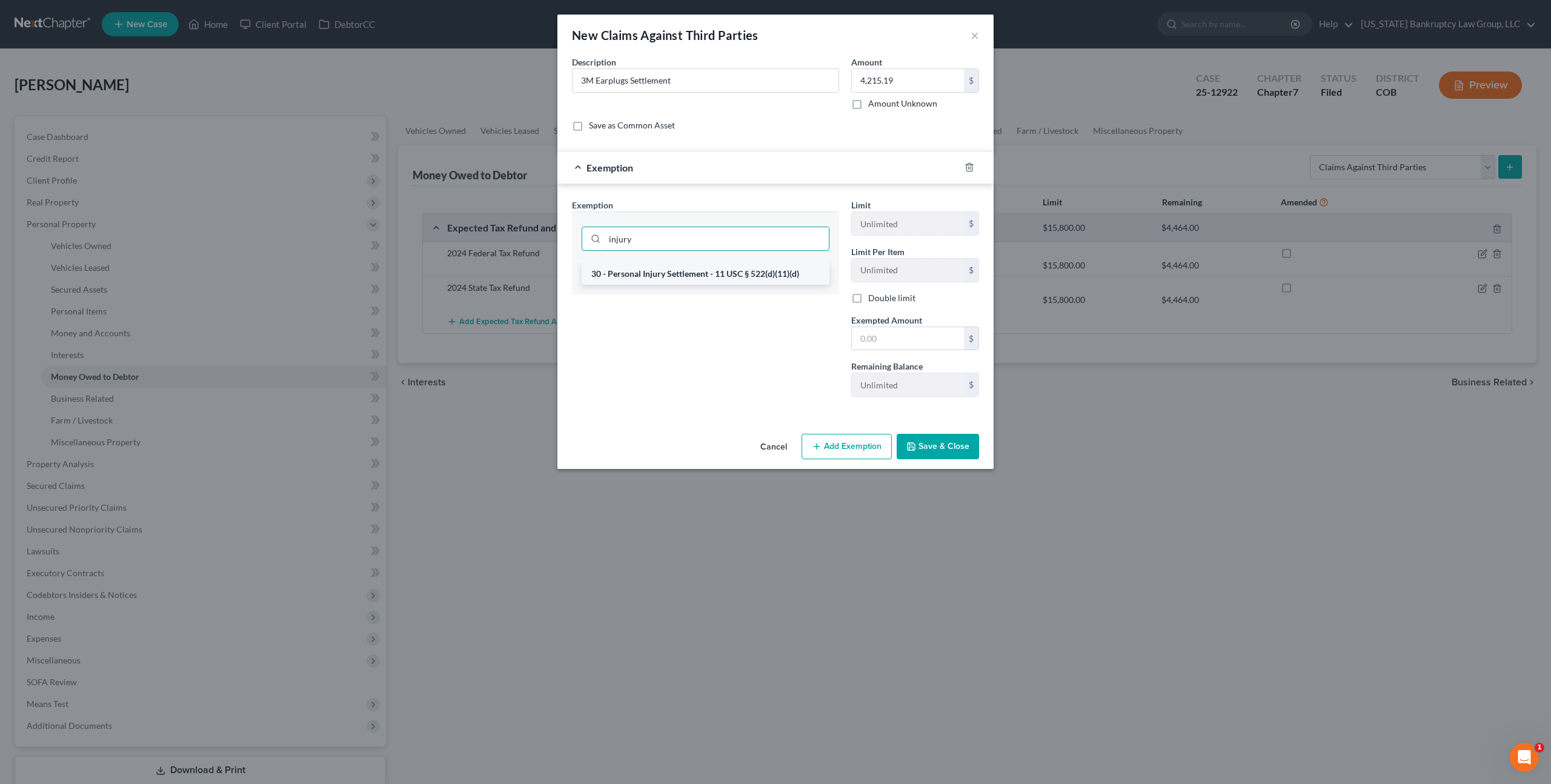
type input "injury"
click at [729, 273] on li "30 - Personal Injury Settlement - 11 USC § 522(d)(11)(d)" at bounding box center [705, 274] width 248 height 22
click at [862, 333] on input "text" at bounding box center [908, 339] width 112 height 23
type input "4,215.19"
click at [941, 441] on button "Save & Close" at bounding box center [938, 447] width 83 height 26
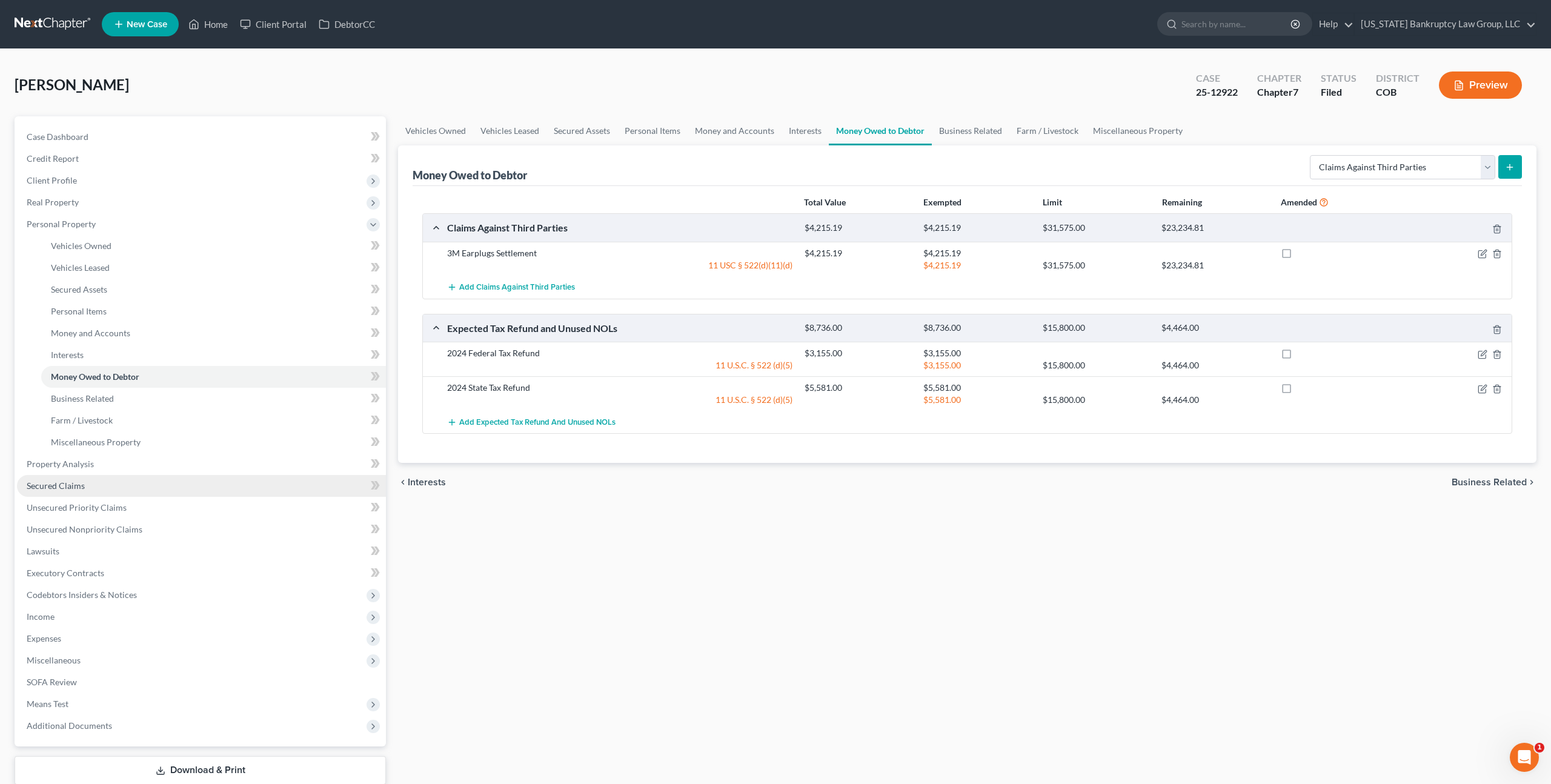
scroll to position [77, 0]
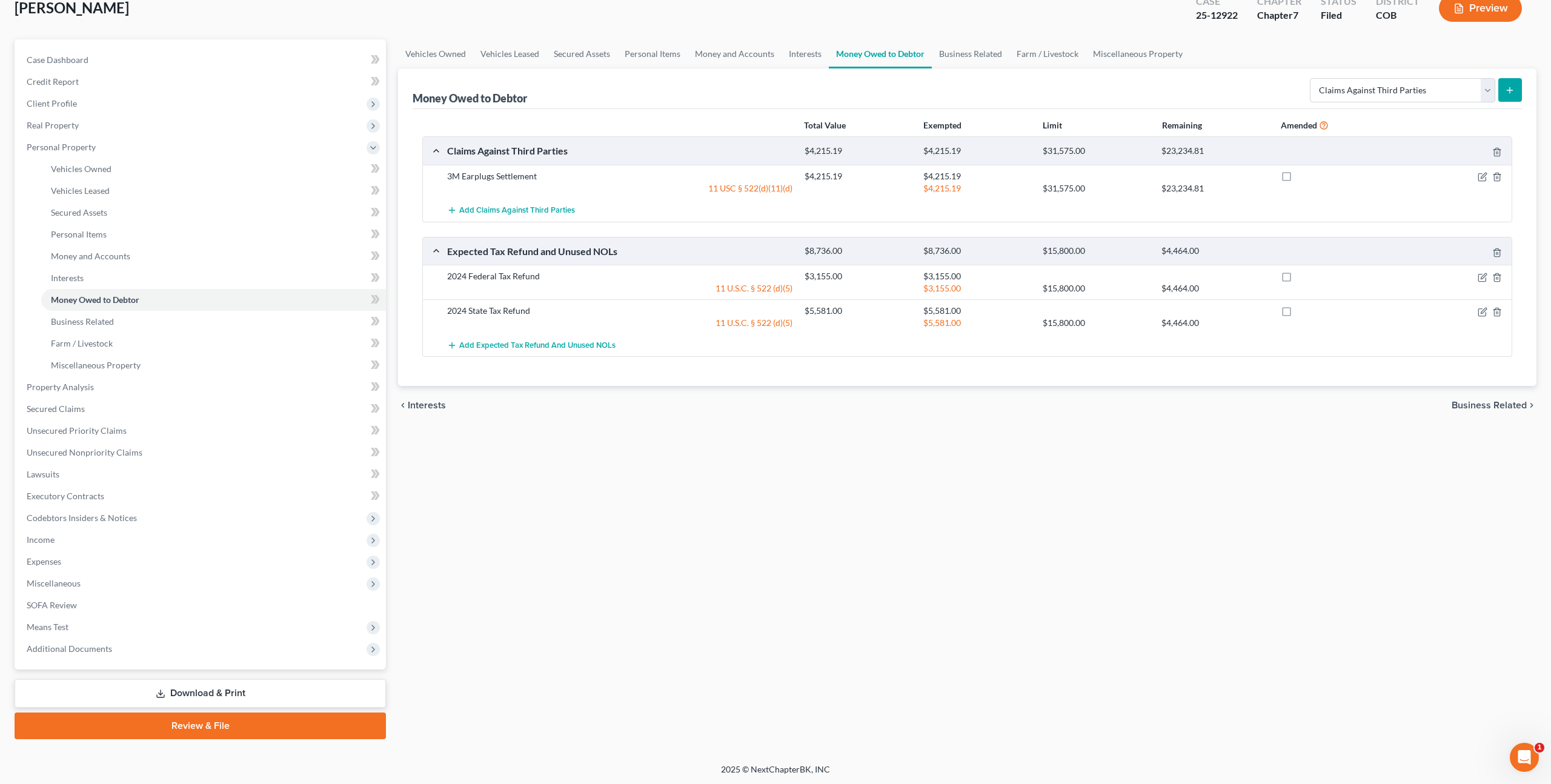
click at [197, 691] on link "Download & Print" at bounding box center [200, 693] width 372 height 29
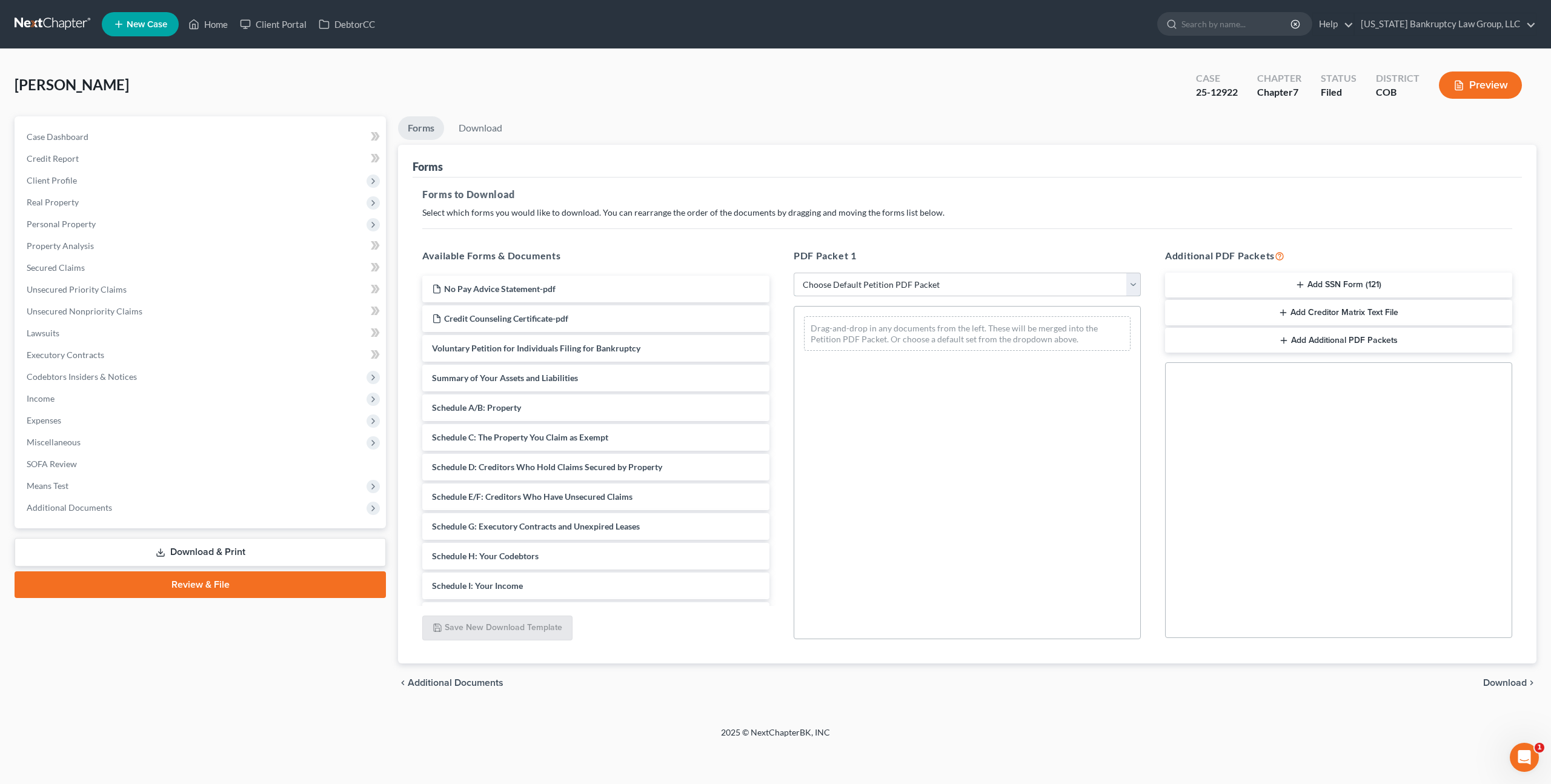
click at [835, 283] on select "Choose Default Petition PDF Packet Complete Bankruptcy Petition (all forms and …" at bounding box center [967, 285] width 347 height 24
select select "2"
click at [794, 272] on select "Choose Default Petition PDF Packet Complete Bankruptcy Petition (all forms and …" at bounding box center [967, 285] width 347 height 24
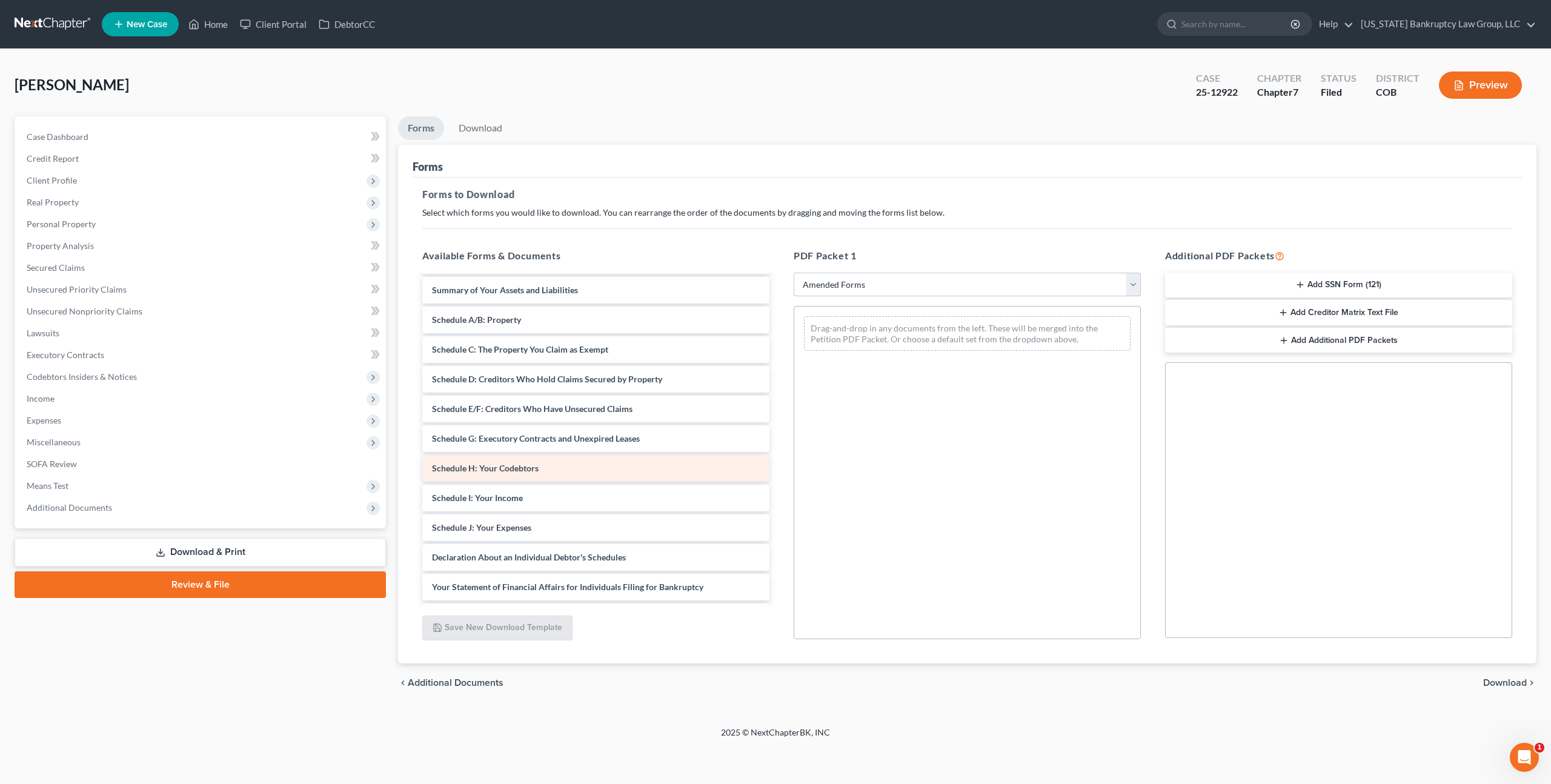
scroll to position [21, 0]
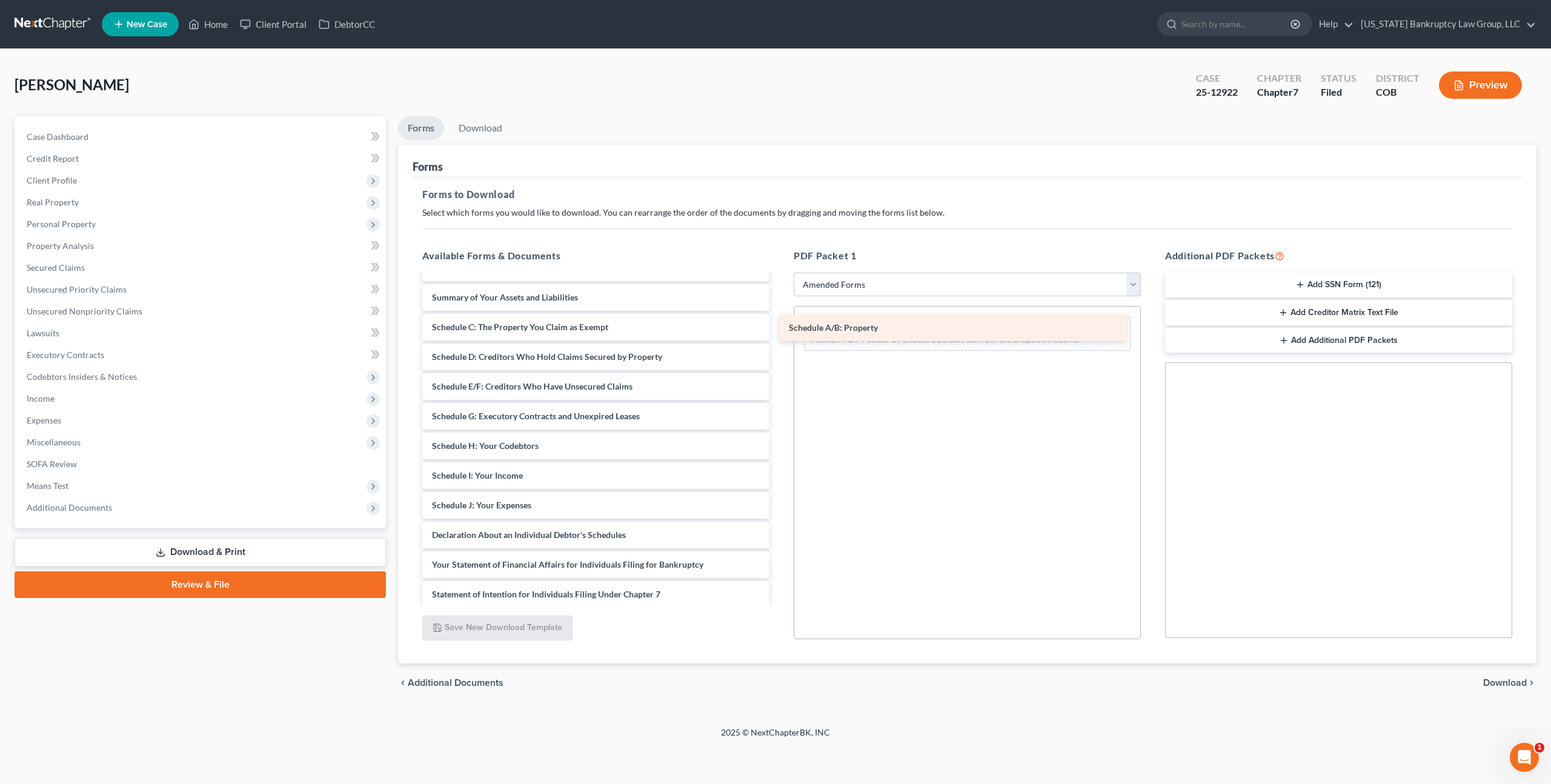
drag, startPoint x: 510, startPoint y: 329, endPoint x: 867, endPoint y: 330, distance: 357.0
click at [779, 330] on div "Schedule A/B: Property Voluntary Petition for Individuals Filing for Bankruptcy…" at bounding box center [596, 506] width 367 height 502
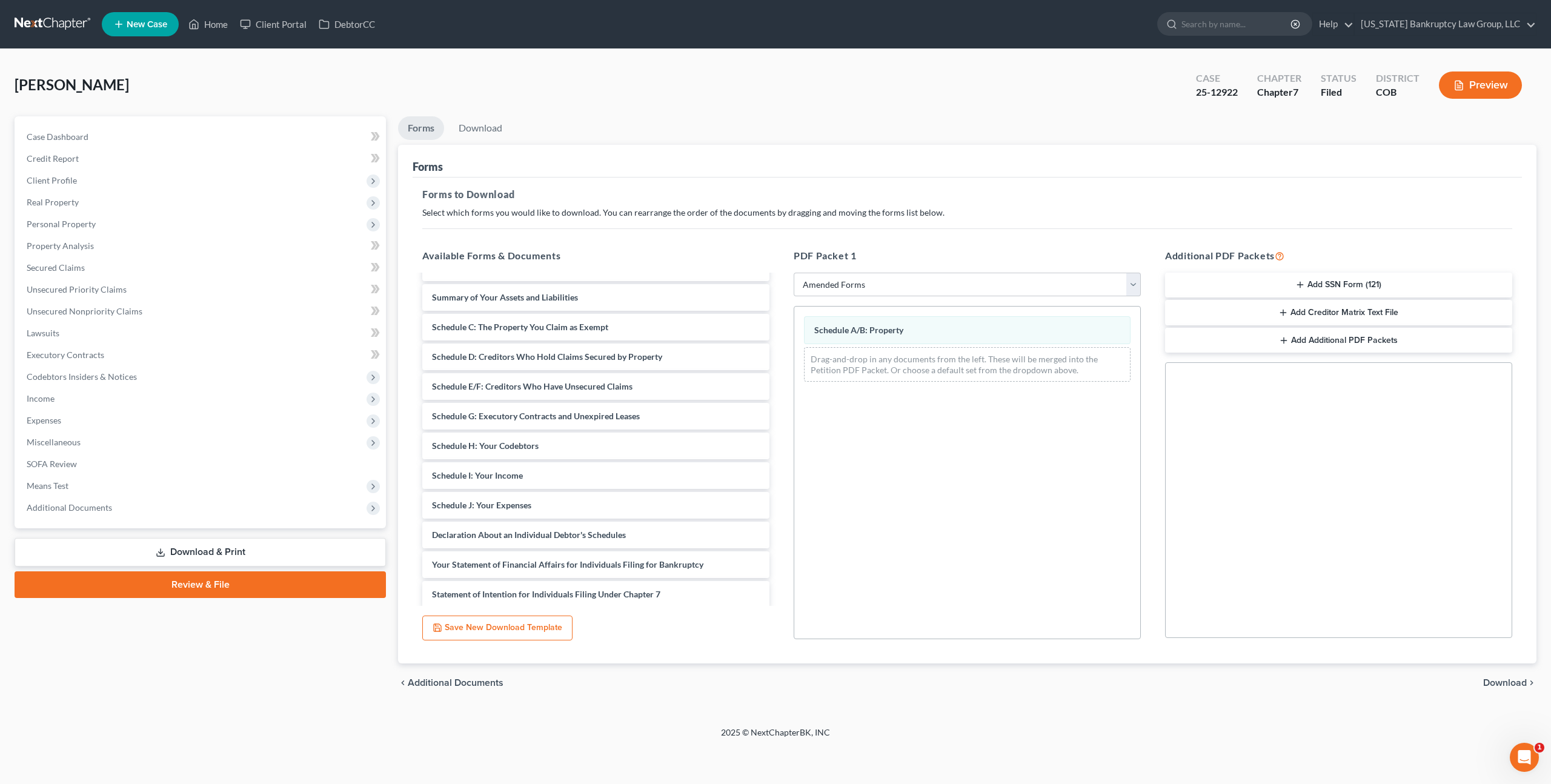
click at [1503, 683] on span "Download" at bounding box center [1504, 683] width 43 height 10
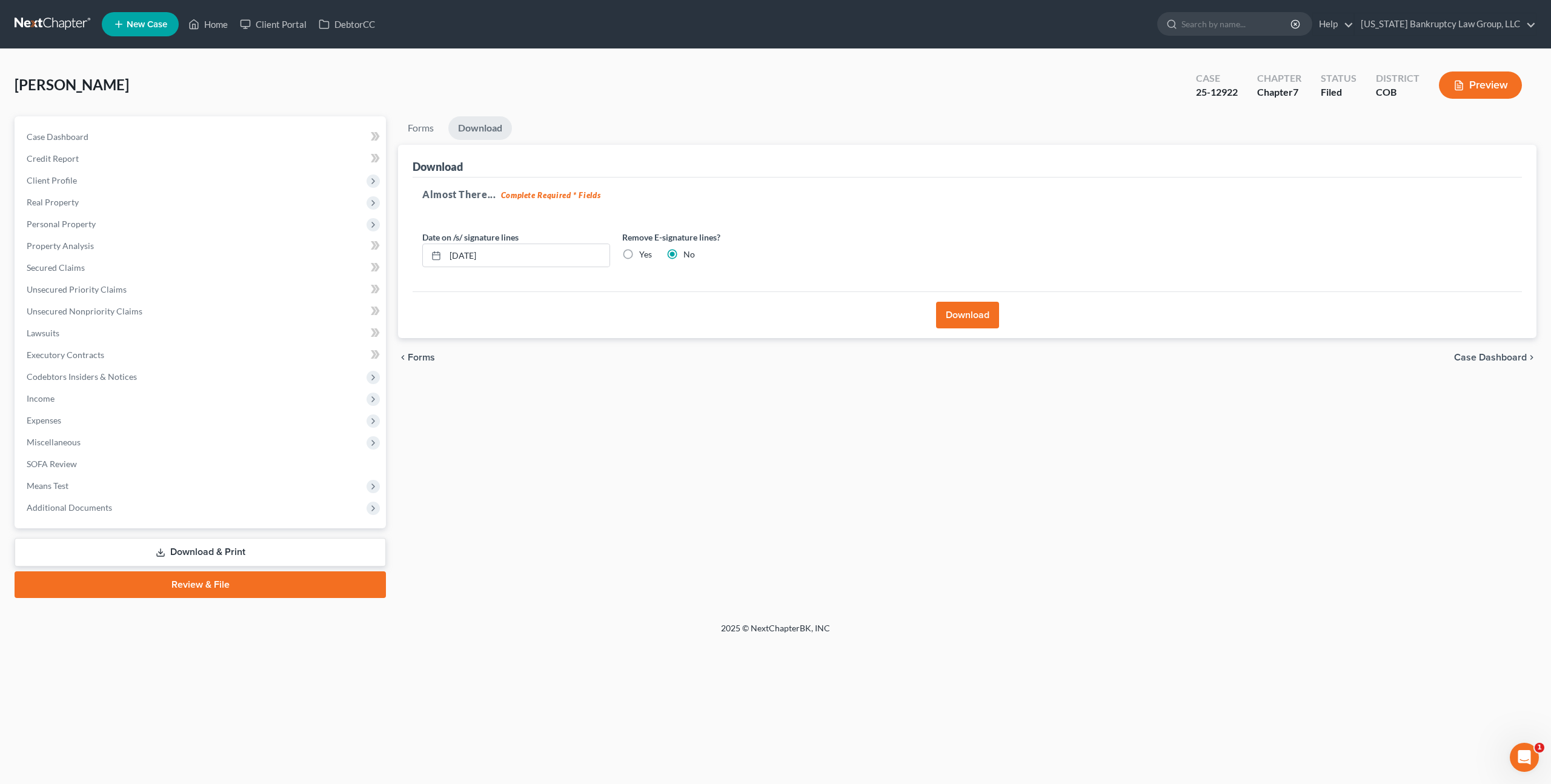
click at [959, 315] on button "Download" at bounding box center [967, 315] width 63 height 27
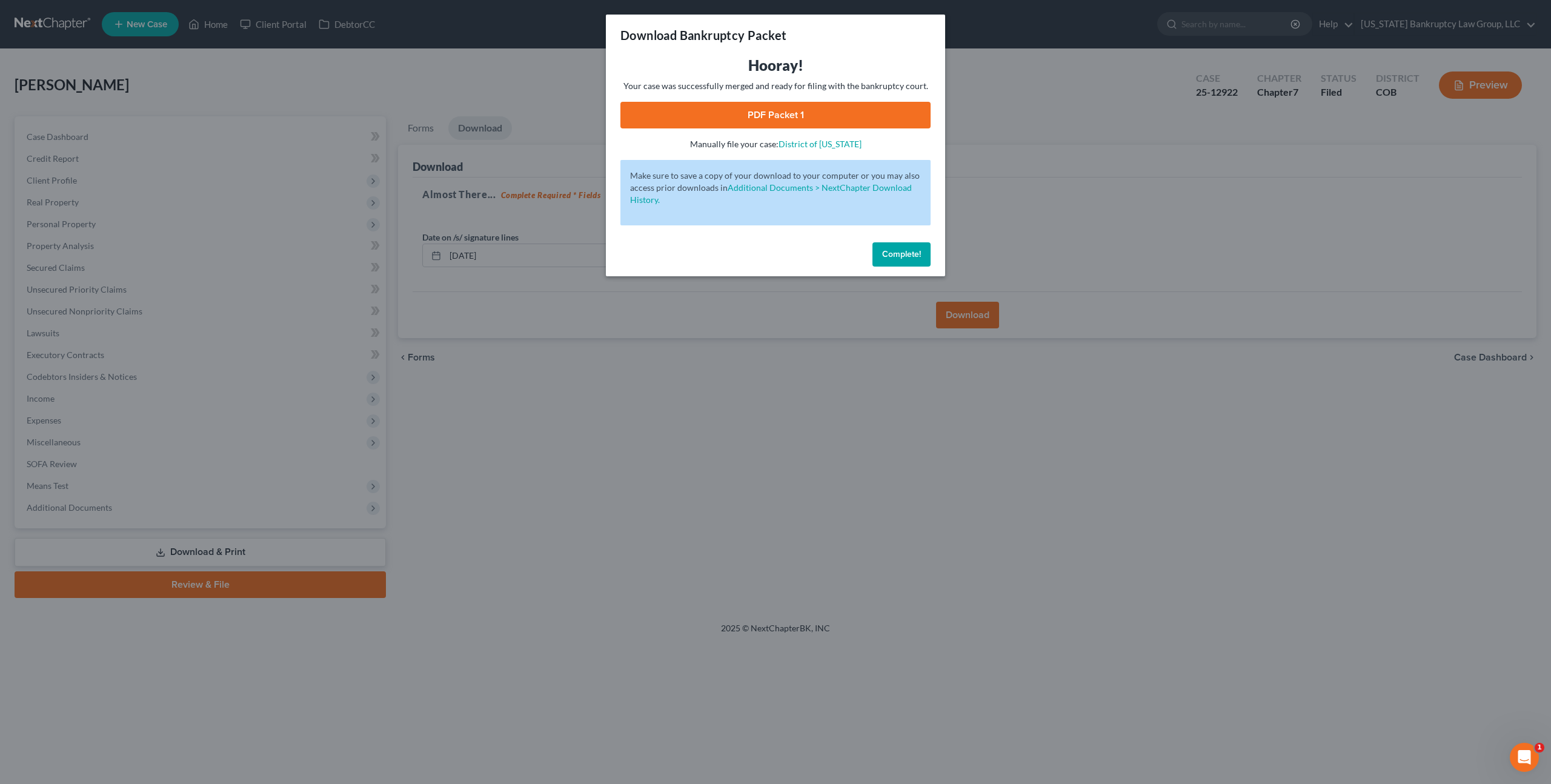
click at [847, 111] on link "PDF Packet 1" at bounding box center [776, 115] width 310 height 27
click at [903, 250] on span "Complete!" at bounding box center [901, 254] width 39 height 10
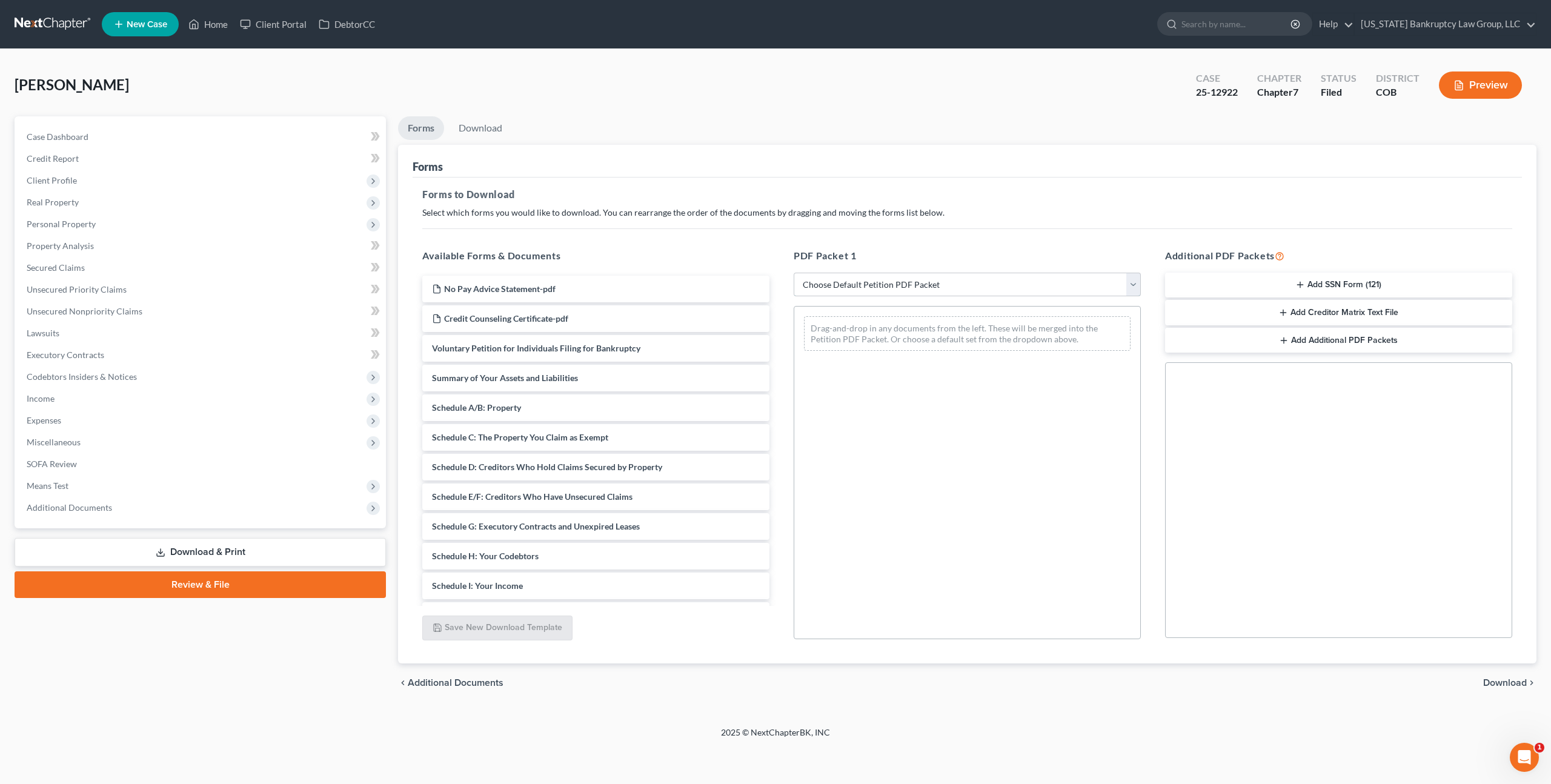
click at [848, 278] on select "Choose Default Petition PDF Packet Complete Bankruptcy Petition (all forms and …" at bounding box center [967, 285] width 347 height 24
select select "2"
click at [794, 272] on select "Choose Default Petition PDF Packet Complete Bankruptcy Petition (all forms and …" at bounding box center [967, 285] width 347 height 24
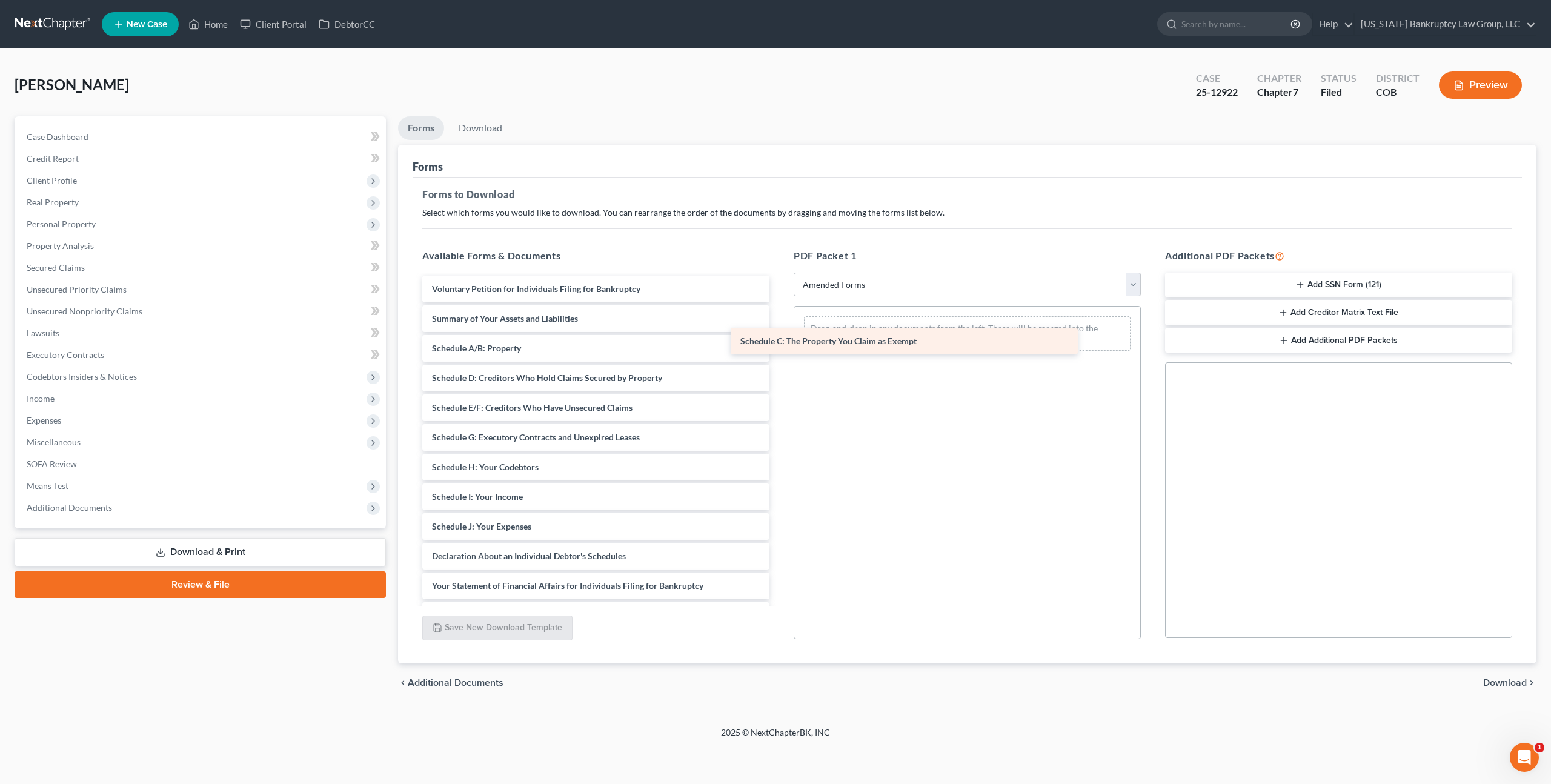
drag, startPoint x: 560, startPoint y: 373, endPoint x: 869, endPoint y: 336, distance: 311.2
click at [779, 336] on div "Schedule C: The Property You Claim as Exempt Voluntary Petition for Individuals…" at bounding box center [596, 526] width 367 height 502
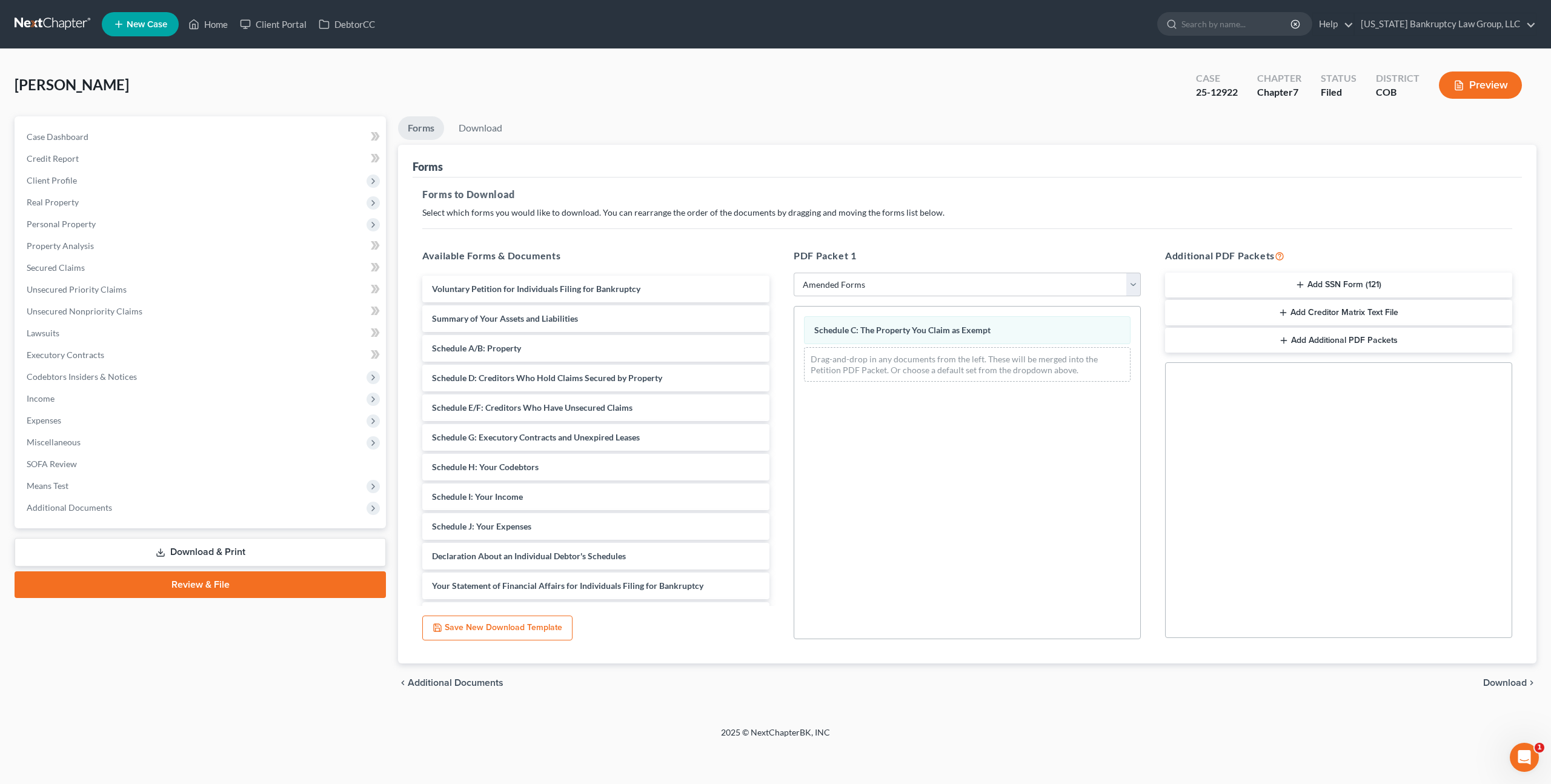
click at [1509, 683] on span "Download" at bounding box center [1504, 683] width 43 height 10
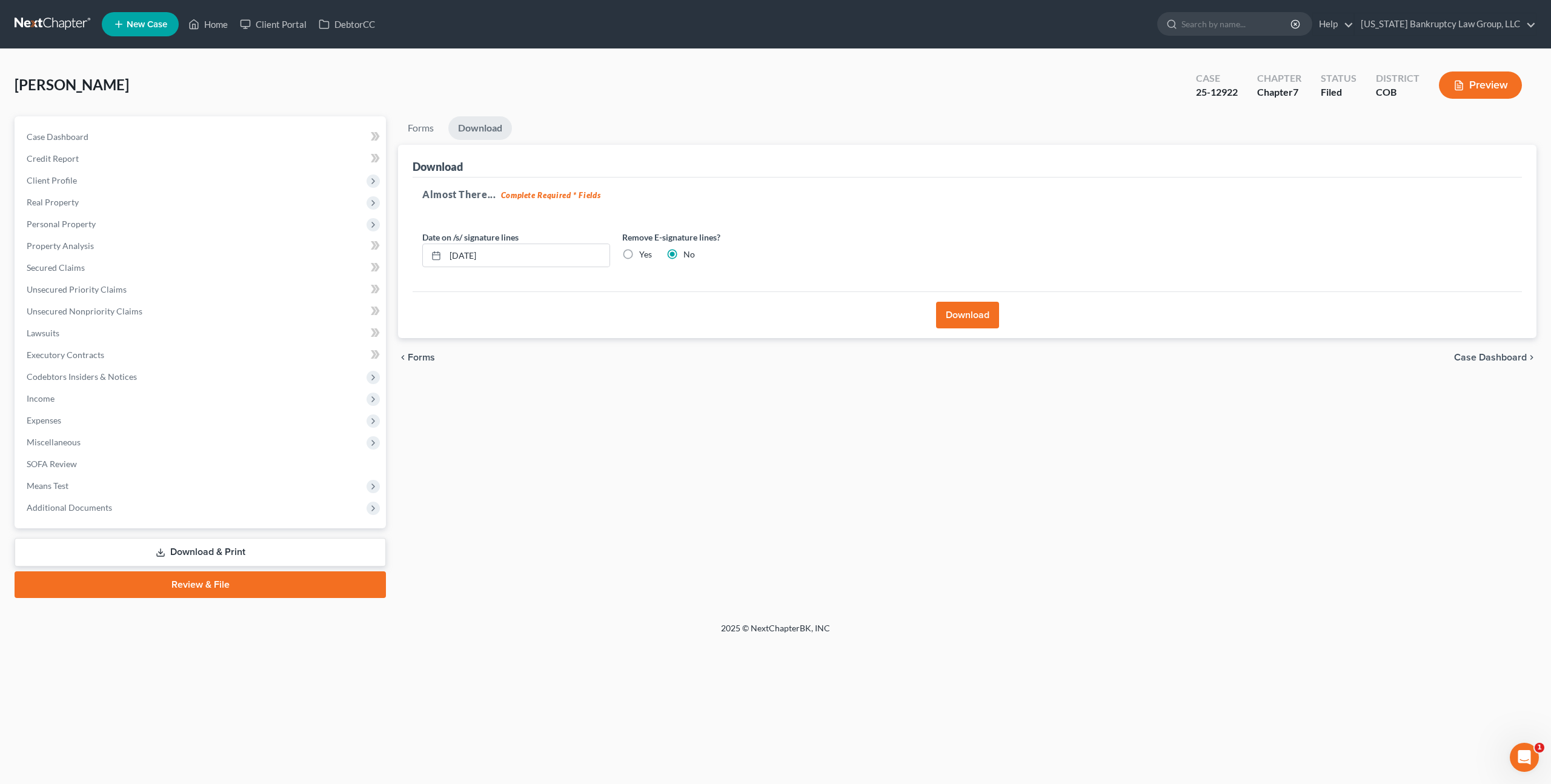
click at [974, 313] on button "Download" at bounding box center [967, 315] width 63 height 27
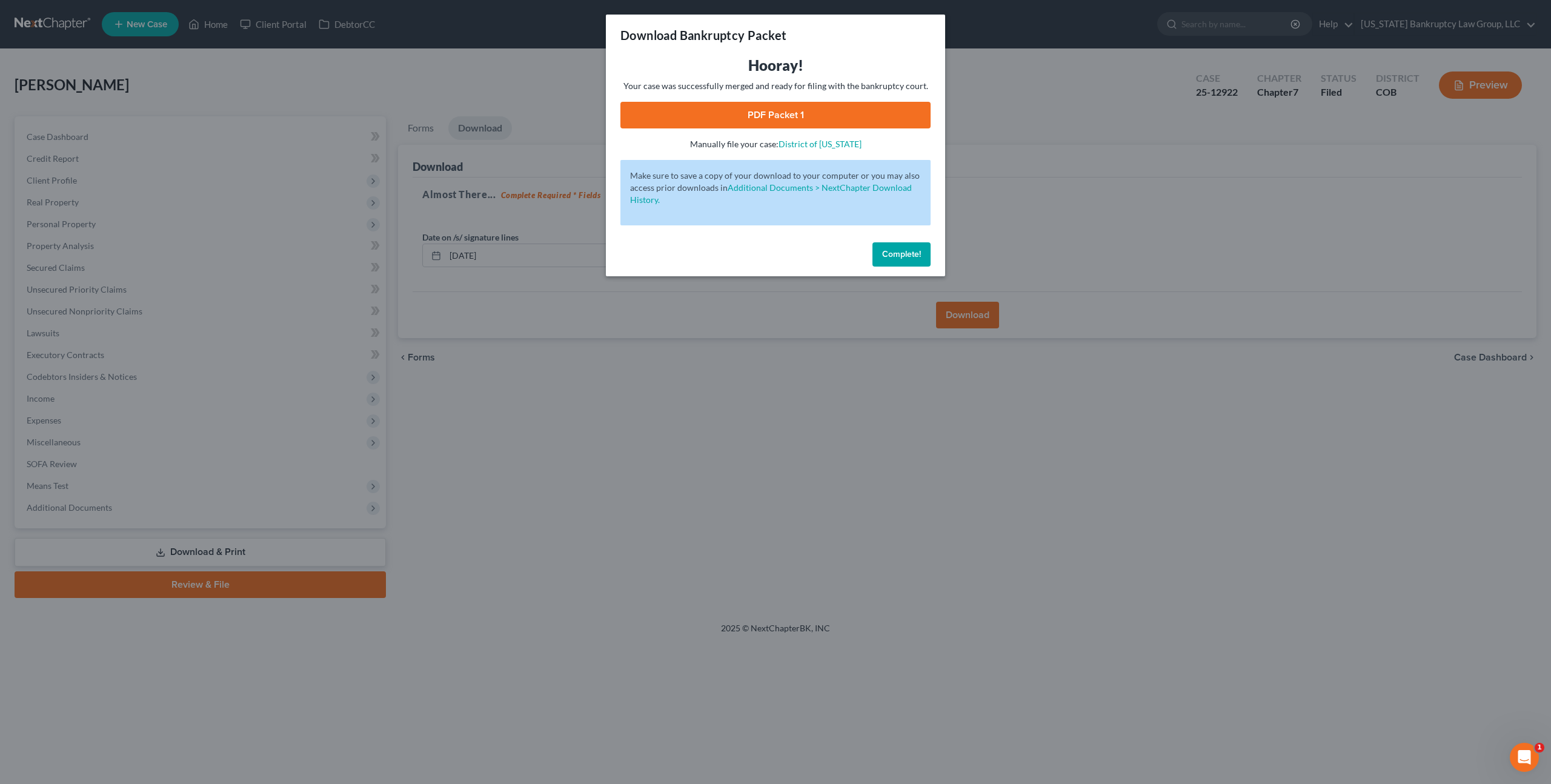
click at [864, 116] on link "PDF Packet 1" at bounding box center [776, 115] width 310 height 27
click at [911, 258] on span "Complete!" at bounding box center [901, 254] width 39 height 10
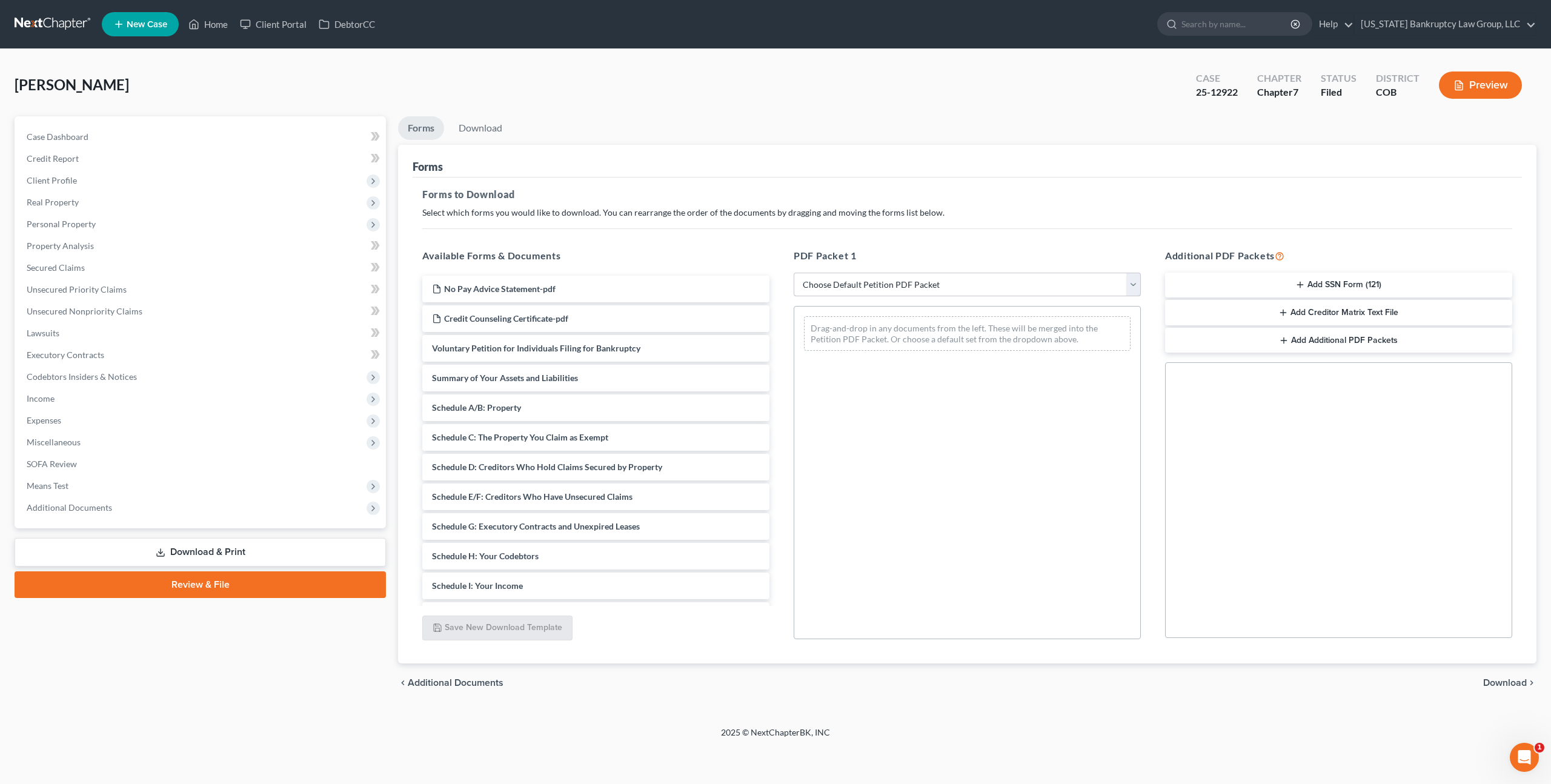
click at [835, 286] on select "Choose Default Petition PDF Packet Complete Bankruptcy Petition (all forms and …" at bounding box center [967, 285] width 347 height 24
select select "2"
click at [794, 272] on select "Choose Default Petition PDF Packet Complete Bankruptcy Petition (all forms and …" at bounding box center [967, 285] width 347 height 24
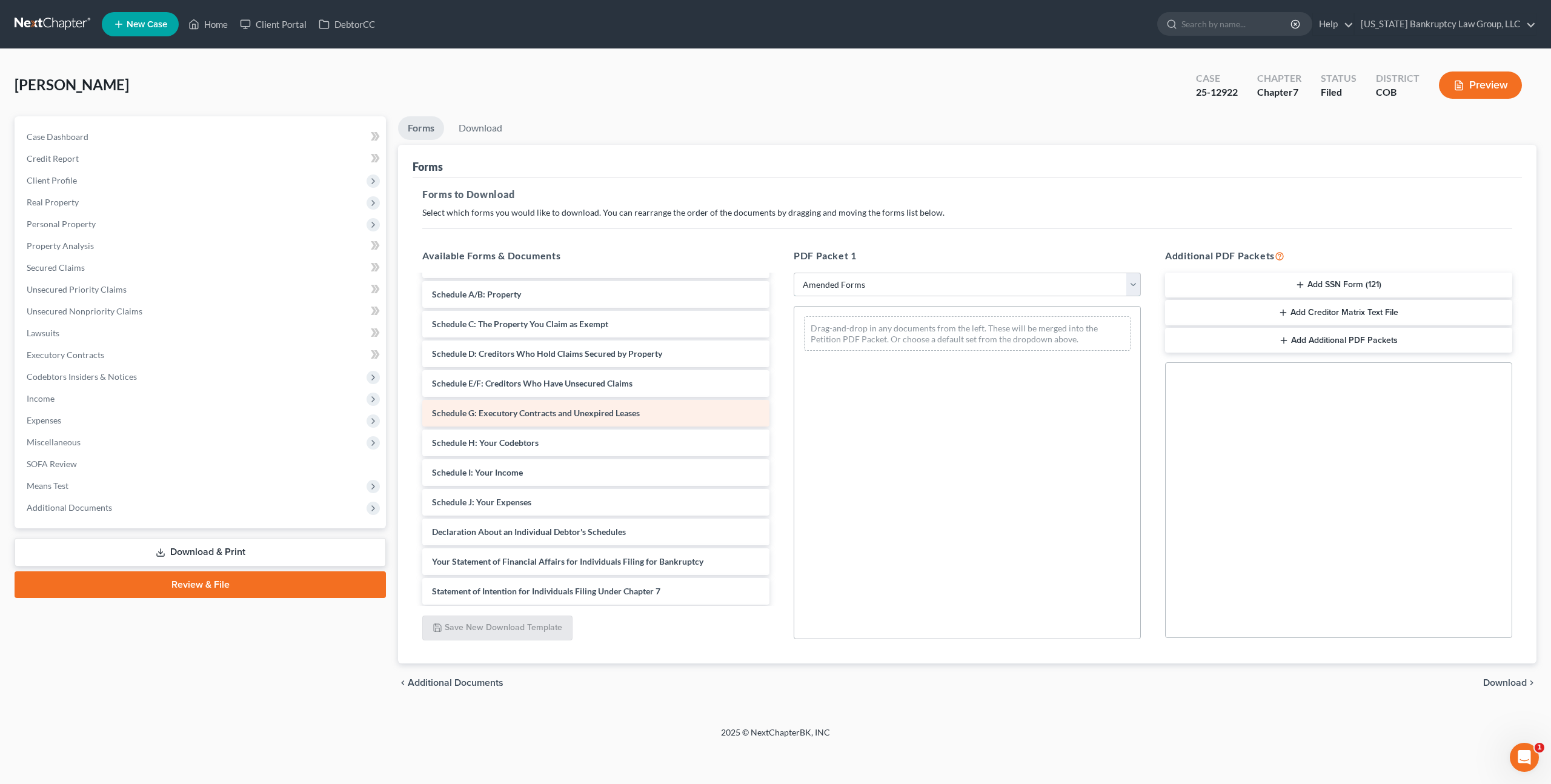
scroll to position [57, 0]
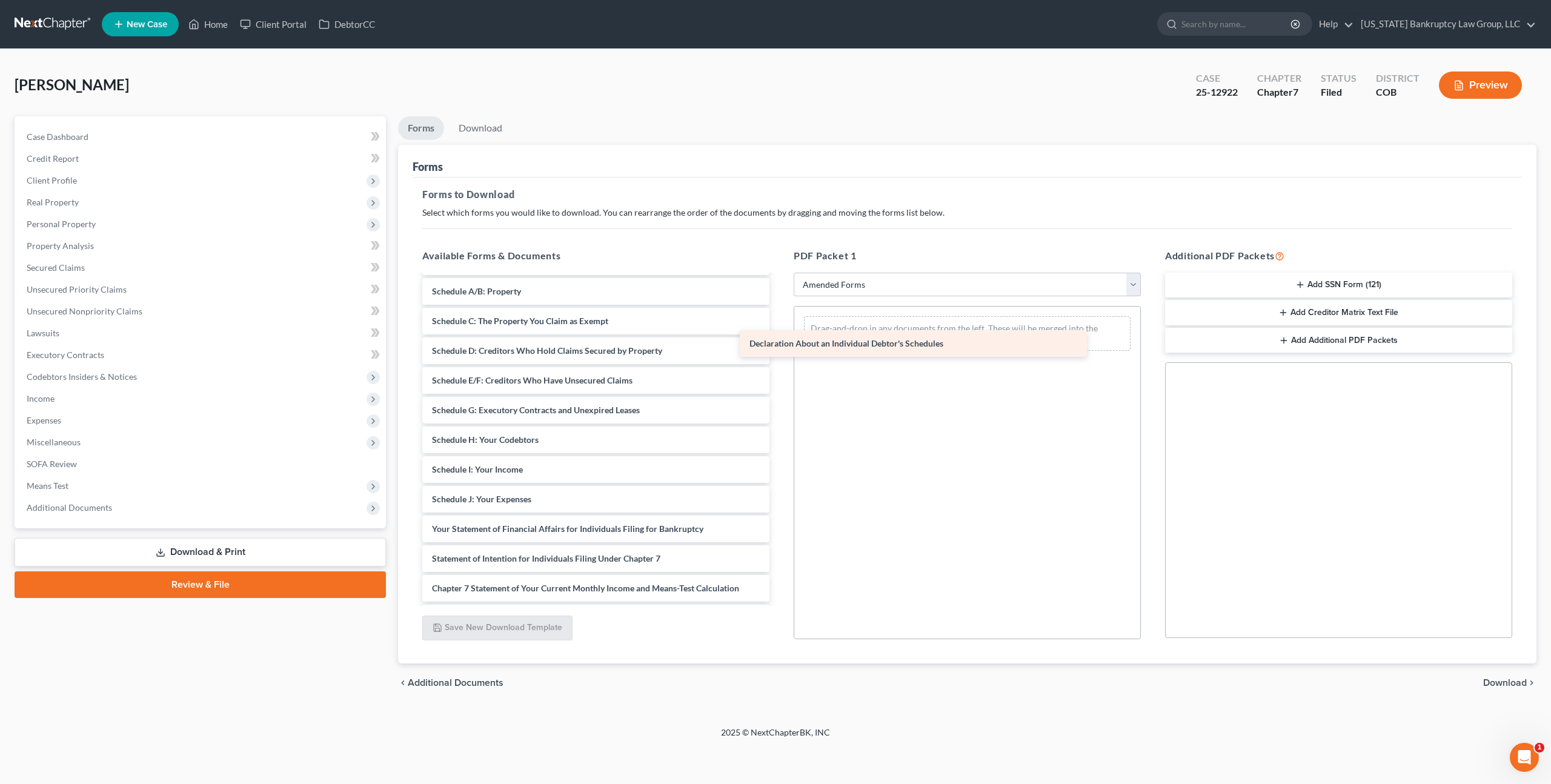
drag, startPoint x: 594, startPoint y: 526, endPoint x: 911, endPoint y: 342, distance: 366.5
click at [779, 342] on div "Declaration About an Individual Debtor's Schedules Voluntary Petition for Indiv…" at bounding box center [596, 469] width 367 height 502
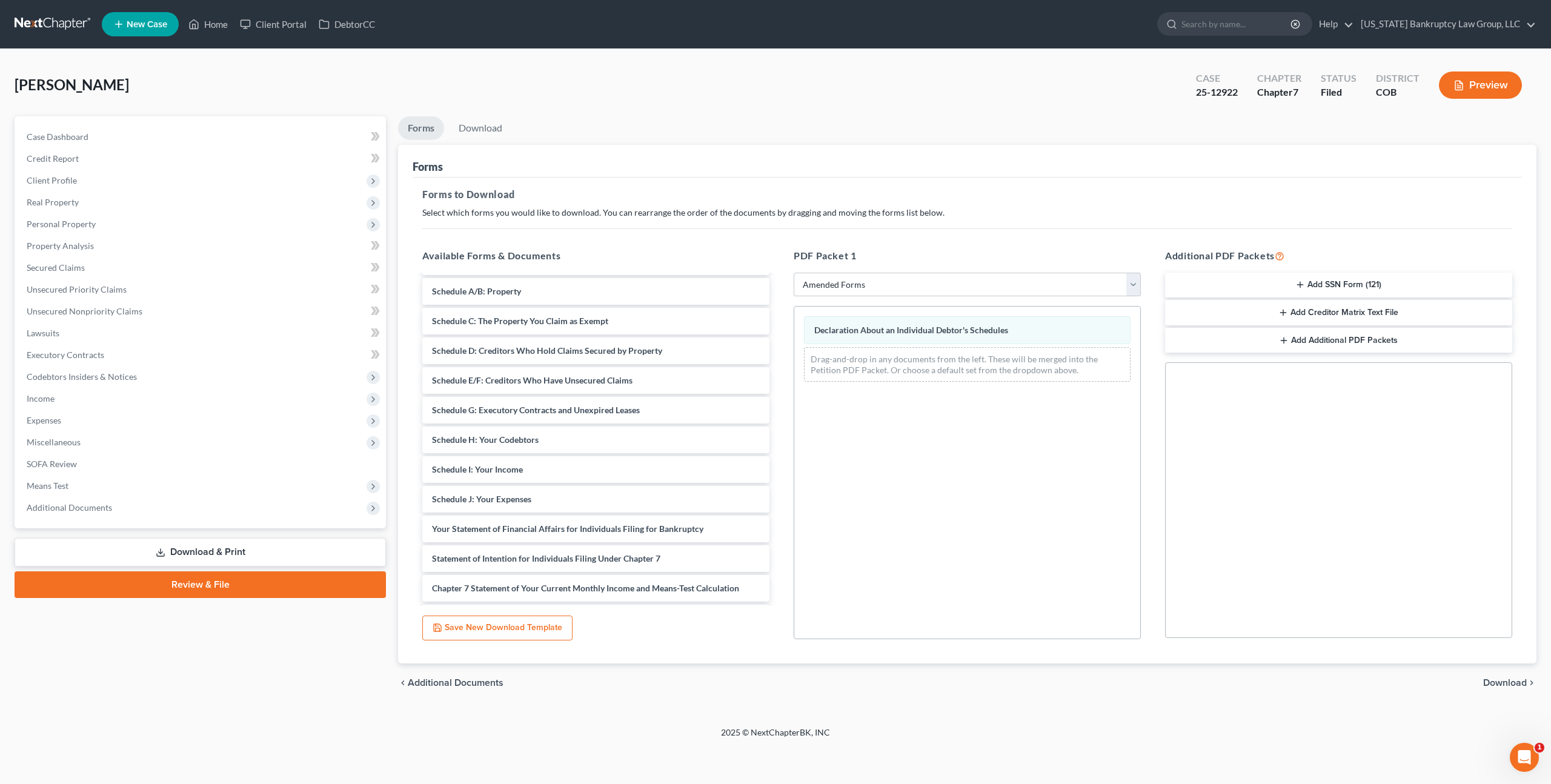
click at [1497, 682] on span "Download" at bounding box center [1504, 683] width 43 height 10
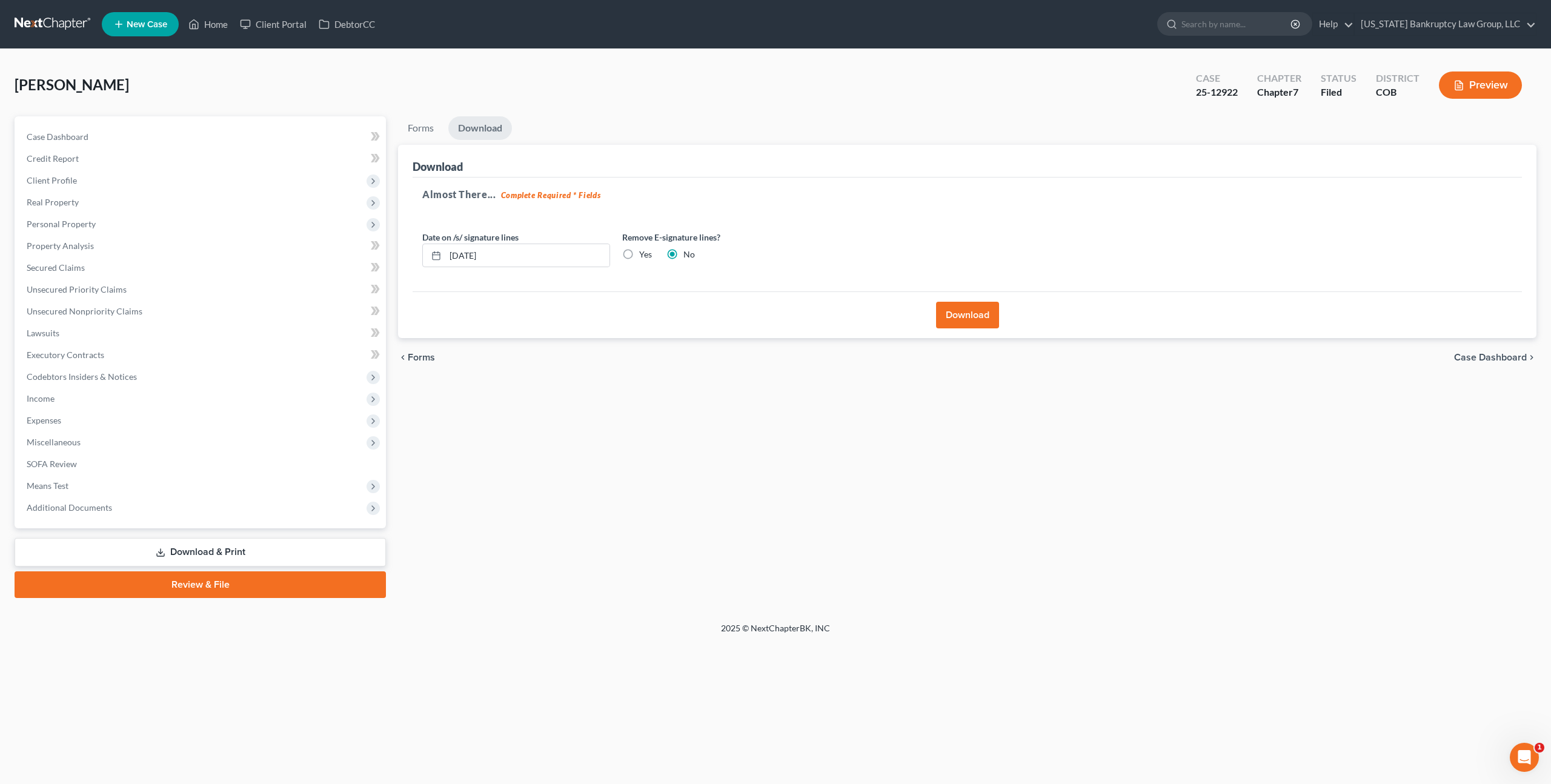
click at [973, 316] on button "Download" at bounding box center [967, 315] width 63 height 27
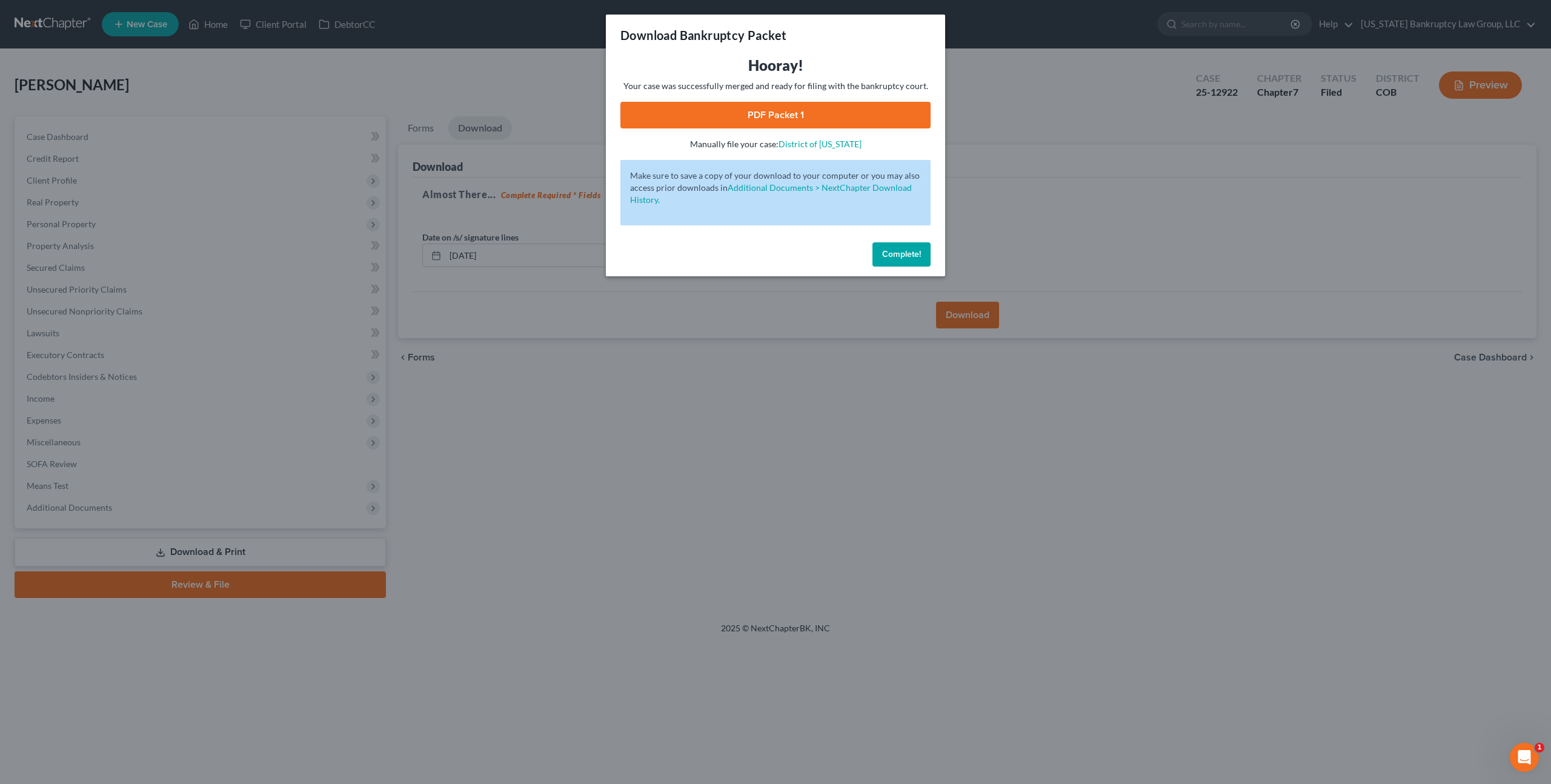
click at [774, 102] on link "PDF Packet 1" at bounding box center [776, 115] width 310 height 27
click at [833, 119] on link "PDF Packet 1" at bounding box center [776, 115] width 310 height 27
click at [901, 253] on span "Complete!" at bounding box center [901, 254] width 39 height 10
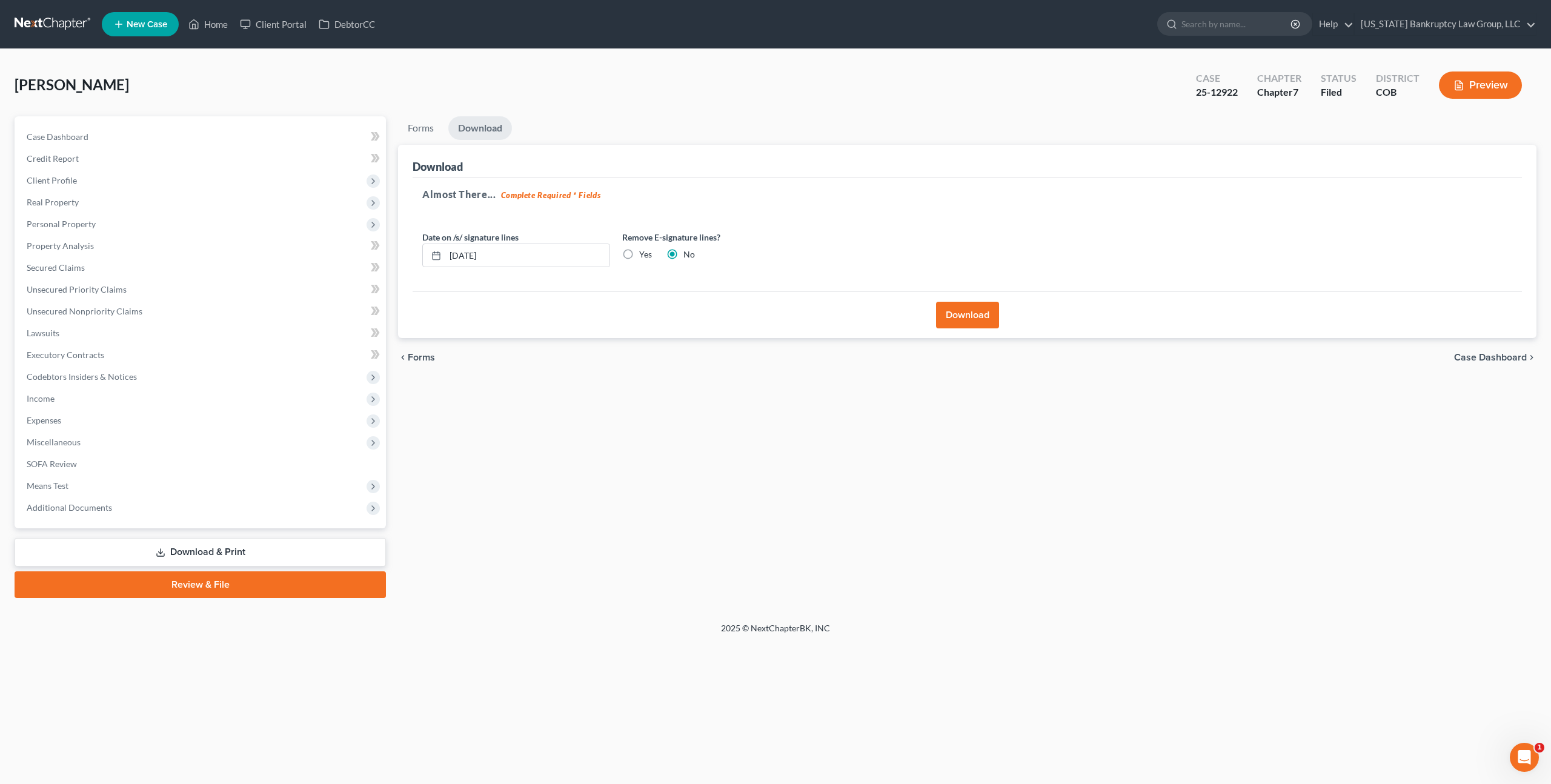
click at [61, 18] on link at bounding box center [53, 24] width 78 height 22
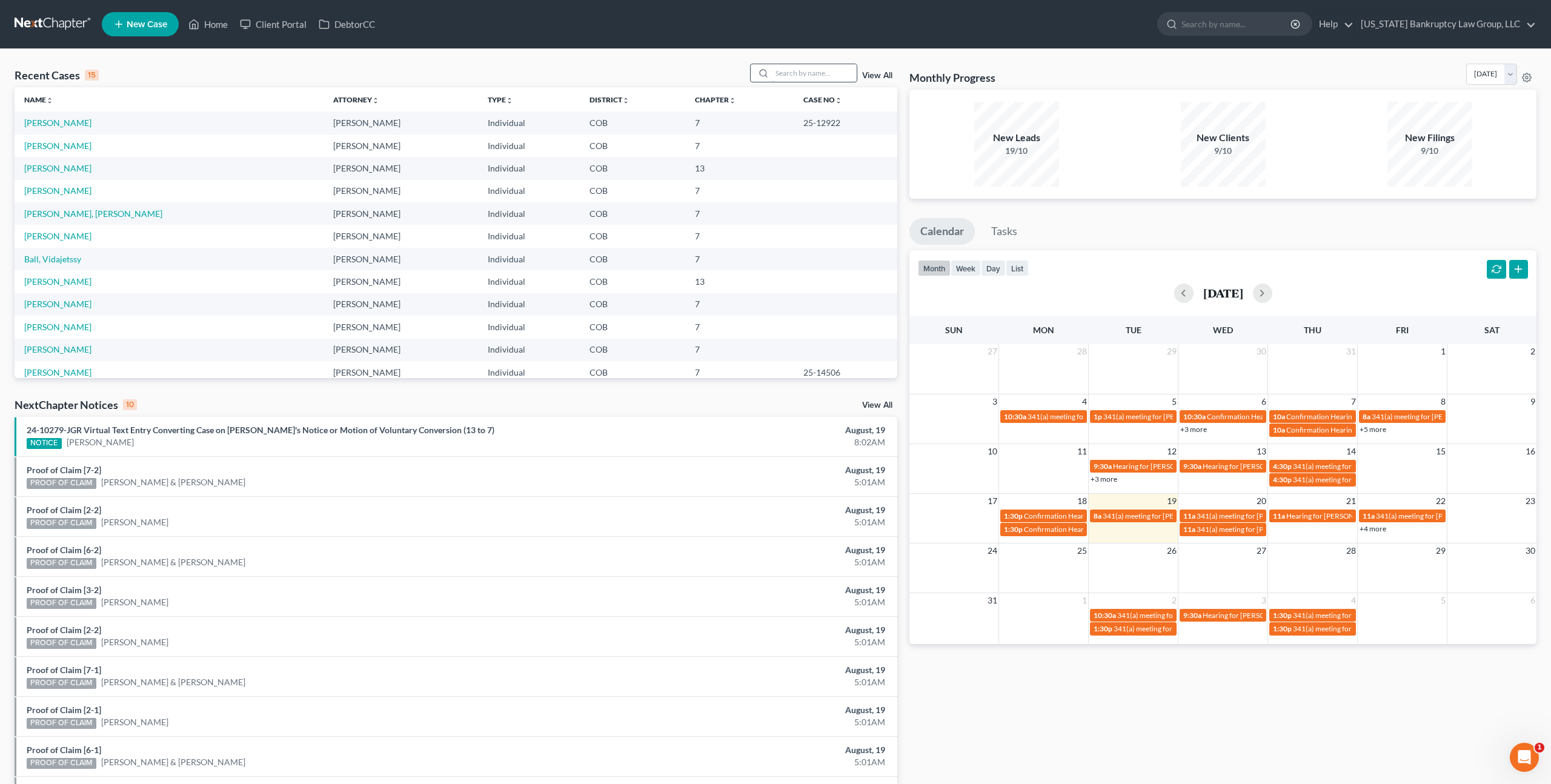
click at [791, 77] on input "search" at bounding box center [814, 73] width 85 height 18
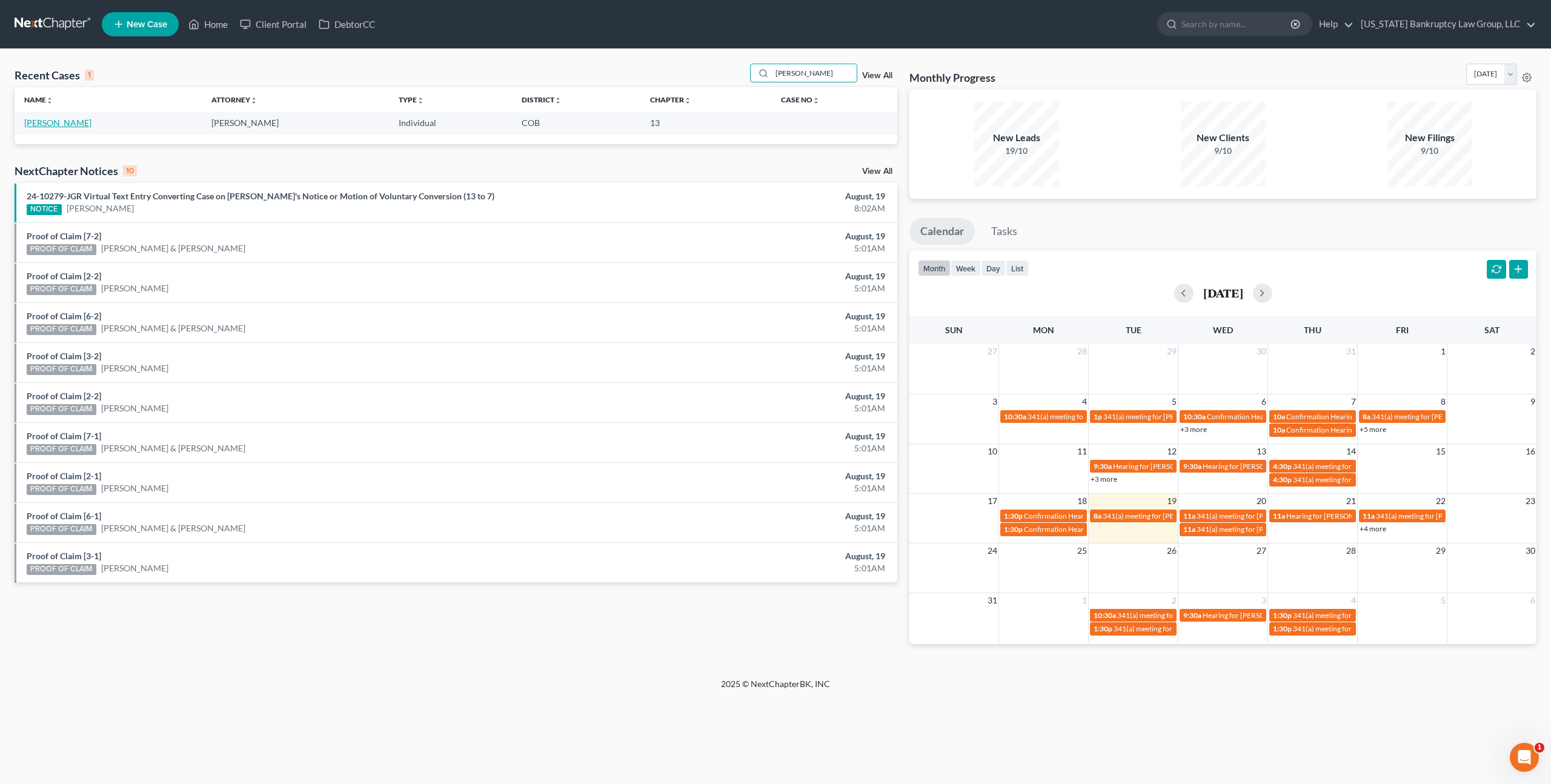
type input "[PERSON_NAME]"
click at [55, 123] on link "[PERSON_NAME]" at bounding box center [58, 122] width 67 height 10
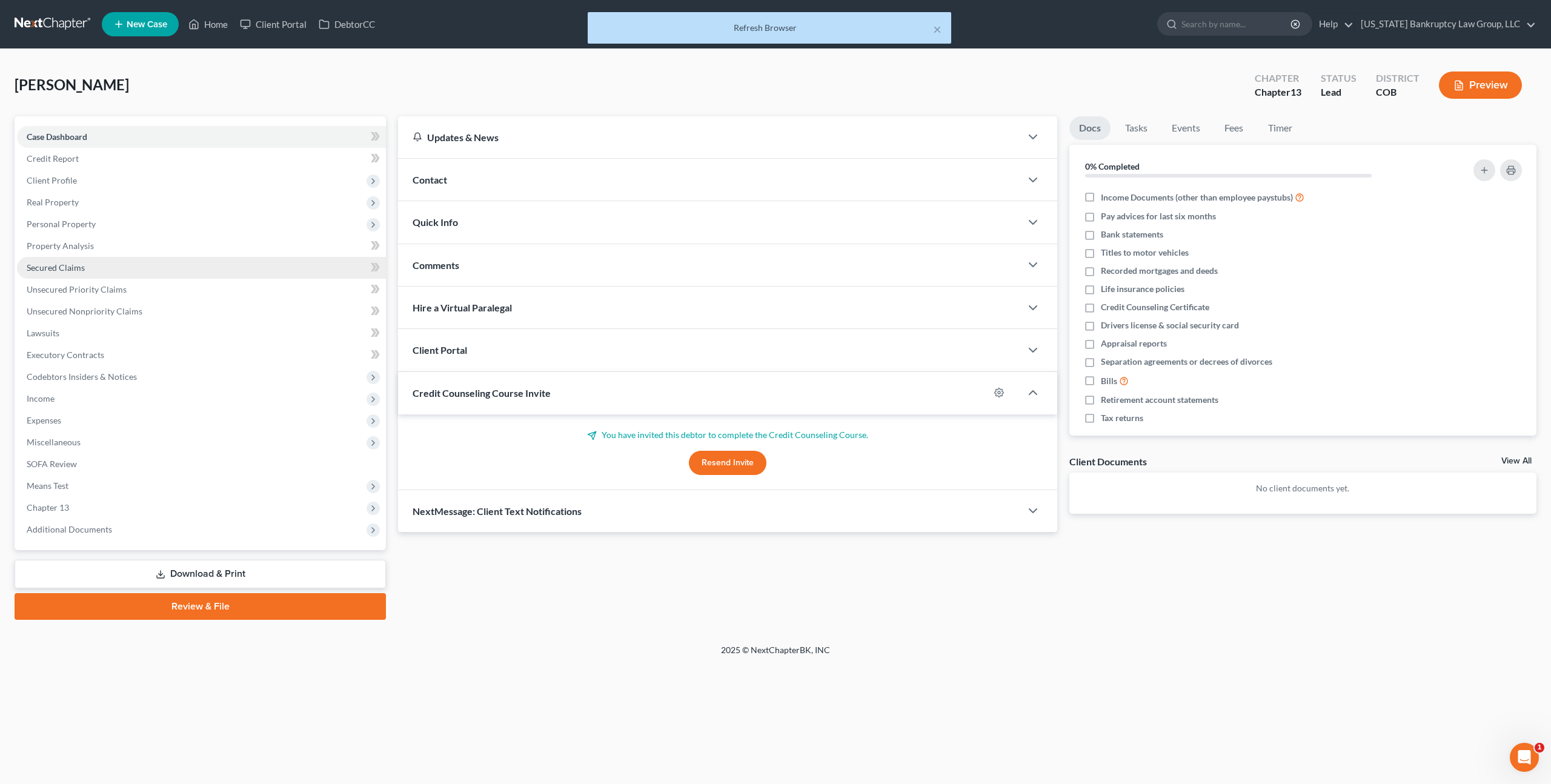
click at [81, 271] on span "Secured Claims" at bounding box center [56, 267] width 58 height 10
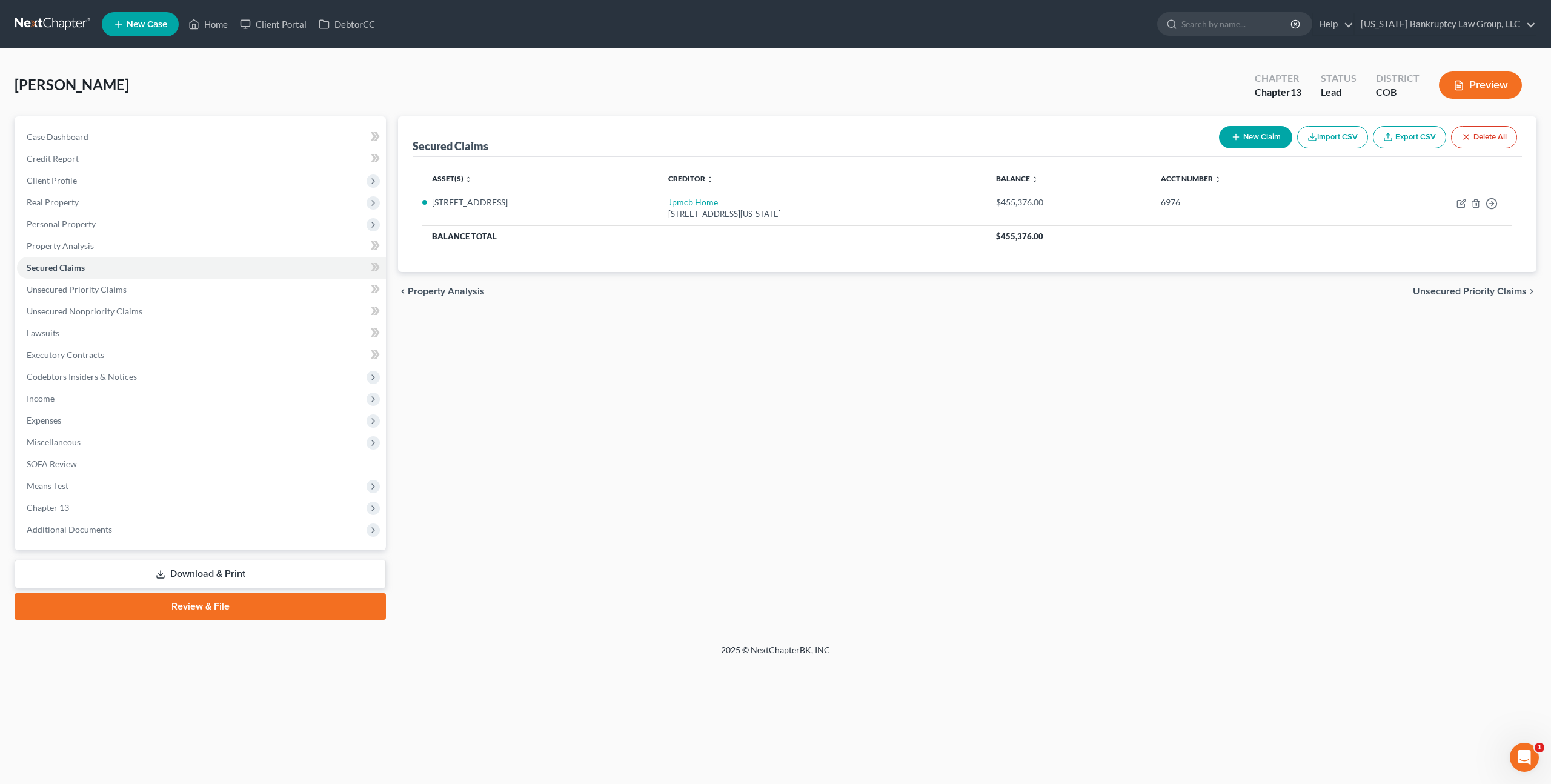
click at [56, 25] on link at bounding box center [53, 24] width 78 height 22
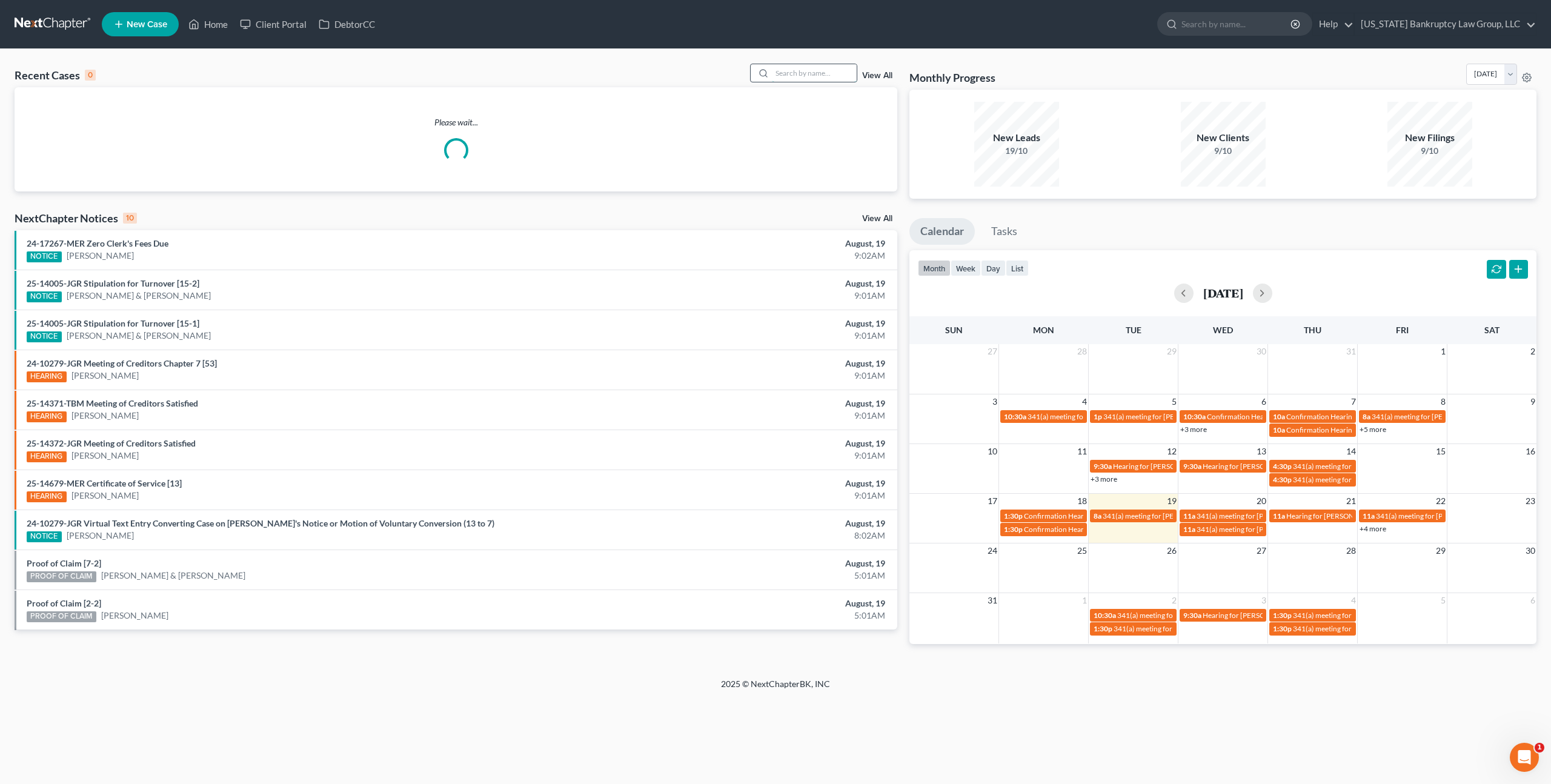
click at [791, 71] on input "search" at bounding box center [814, 73] width 85 height 18
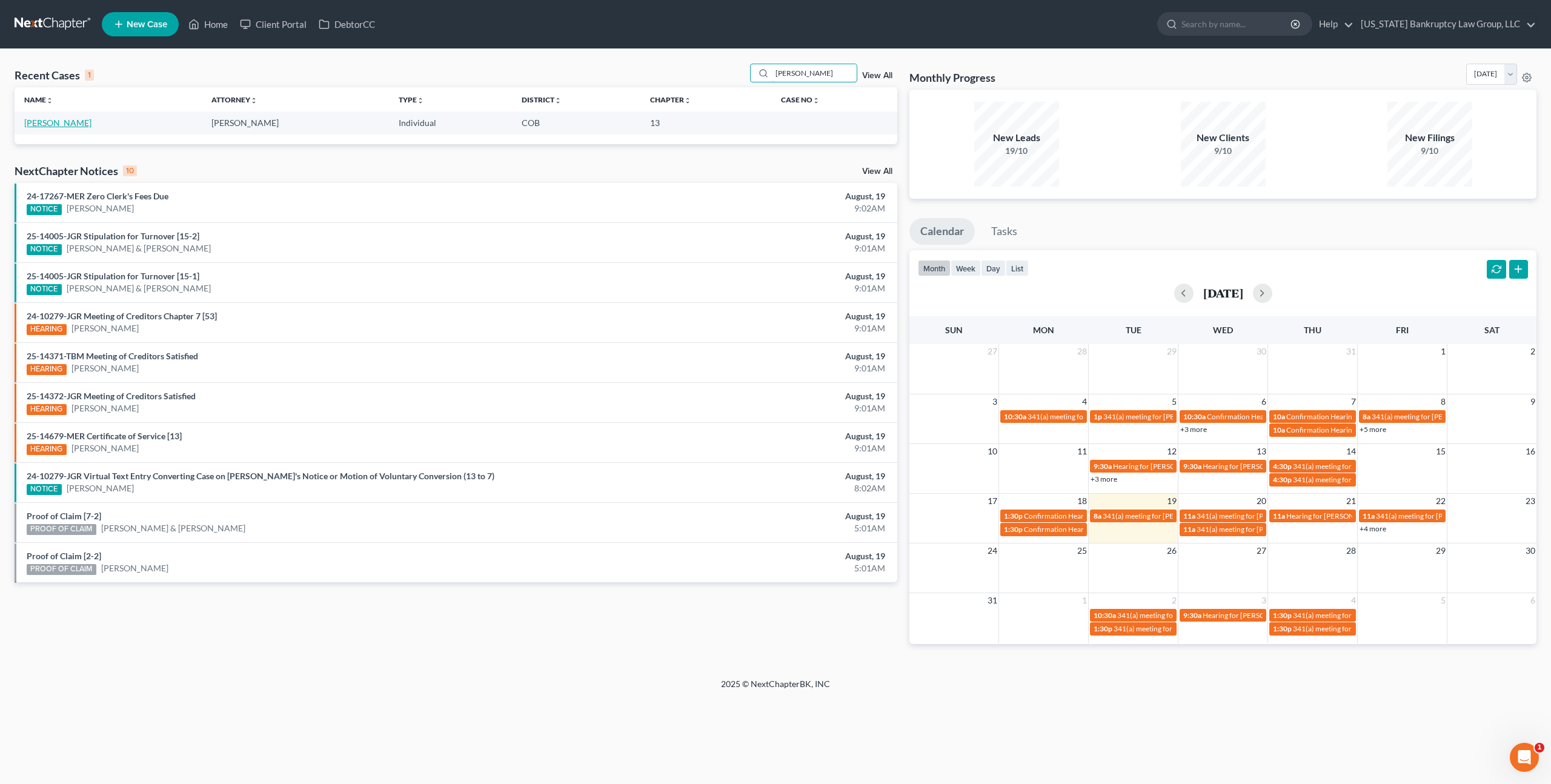
type input "[PERSON_NAME]"
click at [47, 121] on link "[PERSON_NAME]" at bounding box center [58, 122] width 67 height 10
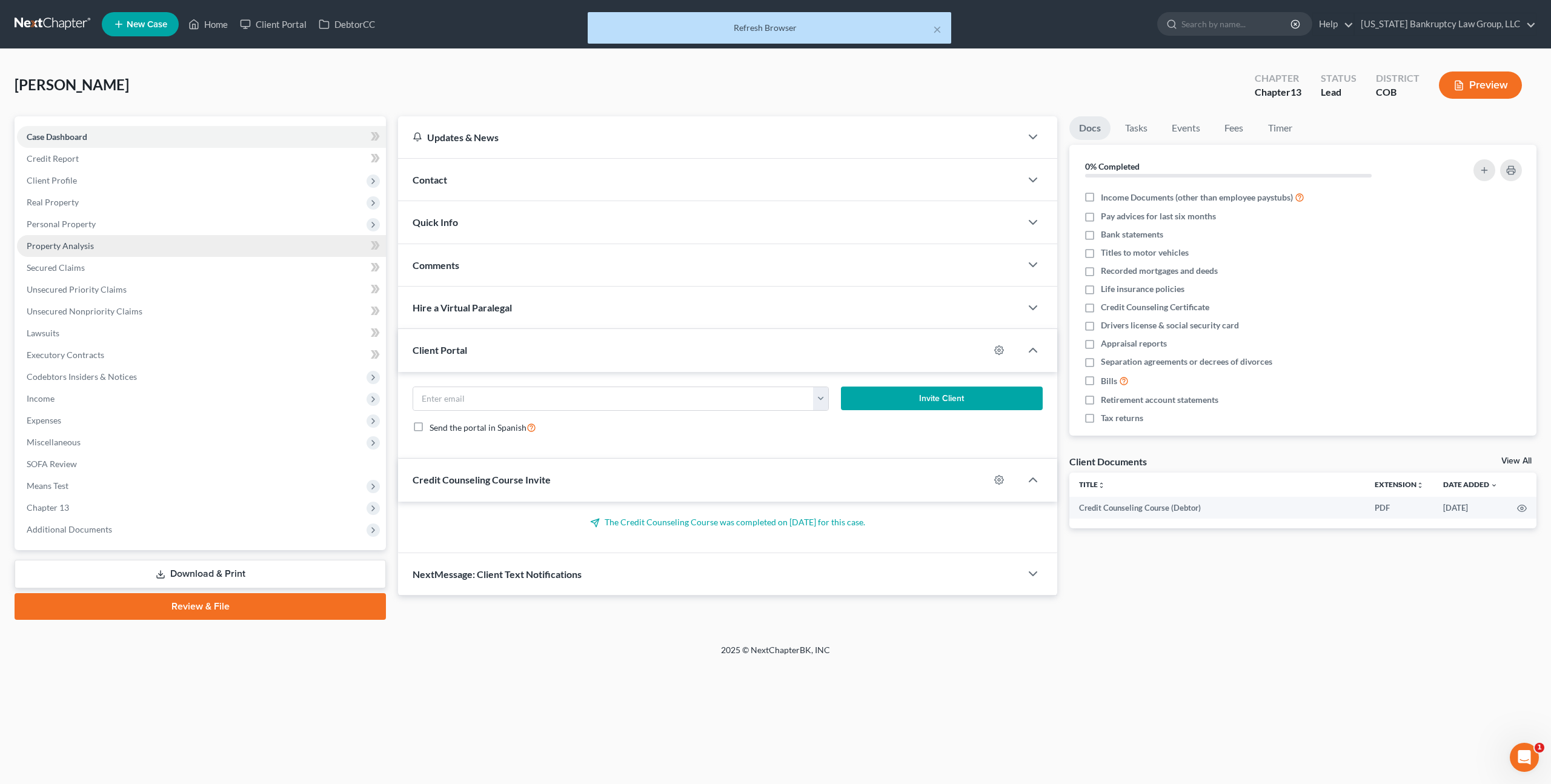
click at [59, 241] on span "Property Analysis" at bounding box center [61, 245] width 67 height 10
